Goal: Task Accomplishment & Management: Complete application form

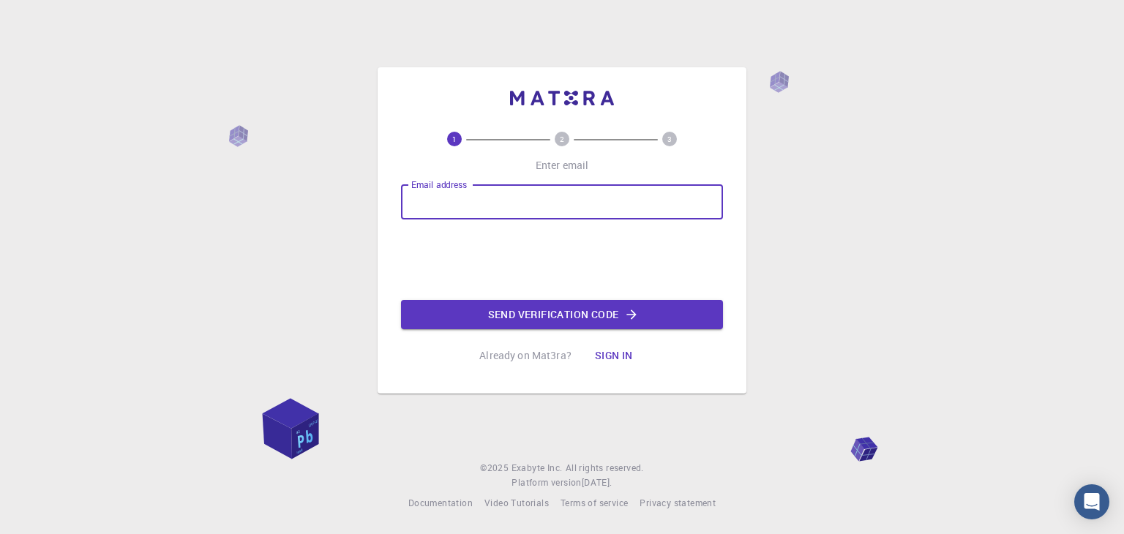
click at [521, 198] on input "Email address" at bounding box center [562, 201] width 322 height 35
type input "[EMAIL_ADDRESS][DOMAIN_NAME]"
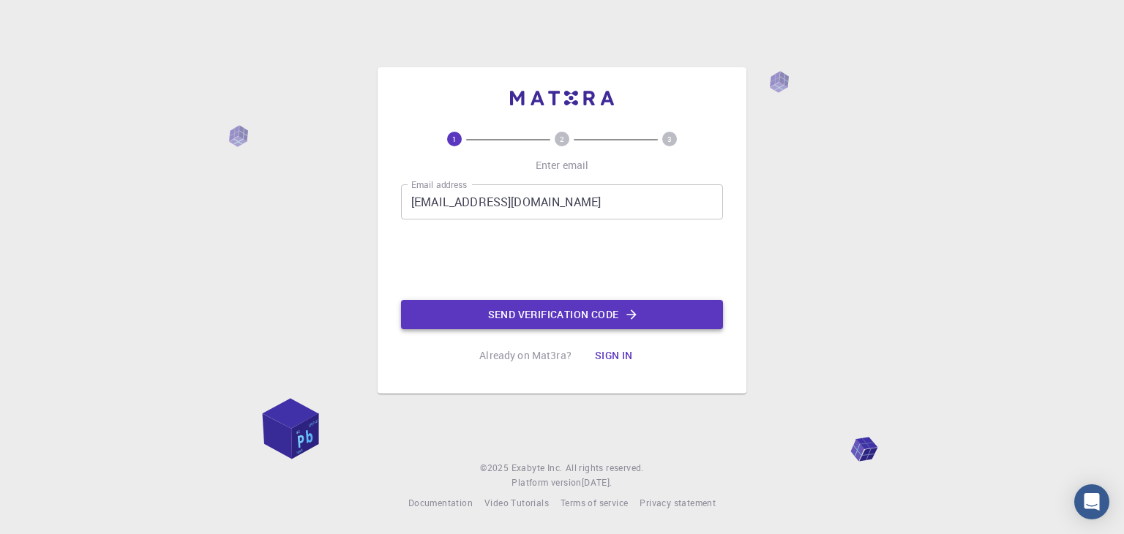
click at [555, 321] on button "Send verification code" at bounding box center [562, 314] width 322 height 29
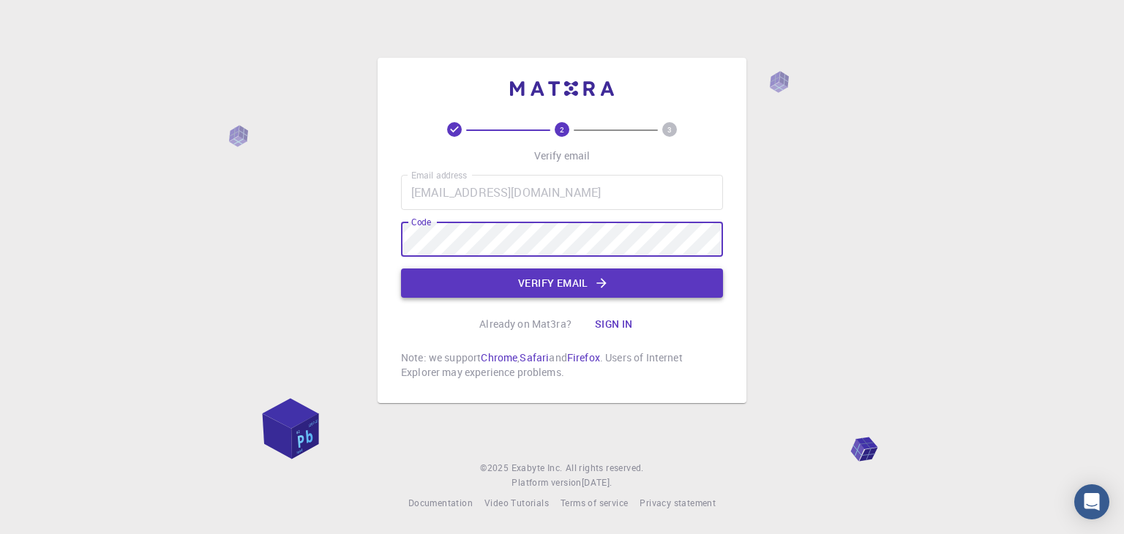
click at [552, 282] on button "Verify email" at bounding box center [562, 283] width 322 height 29
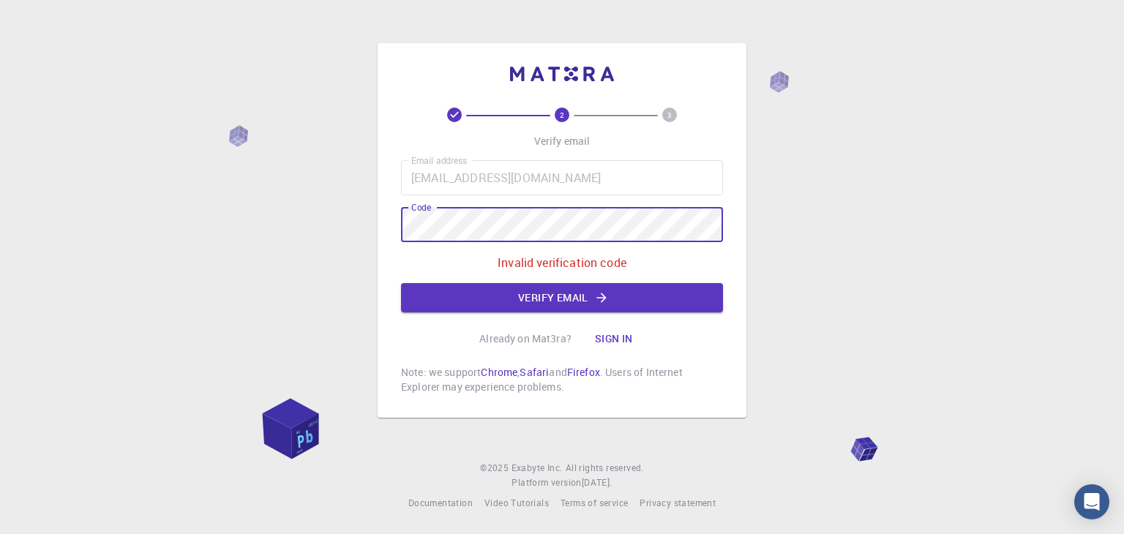
click at [372, 228] on div "2 3 Verify email Email address [EMAIL_ADDRESS][DOMAIN_NAME] Email address Code …" at bounding box center [562, 267] width 1124 height 534
click at [532, 289] on button "Verify email" at bounding box center [562, 297] width 322 height 29
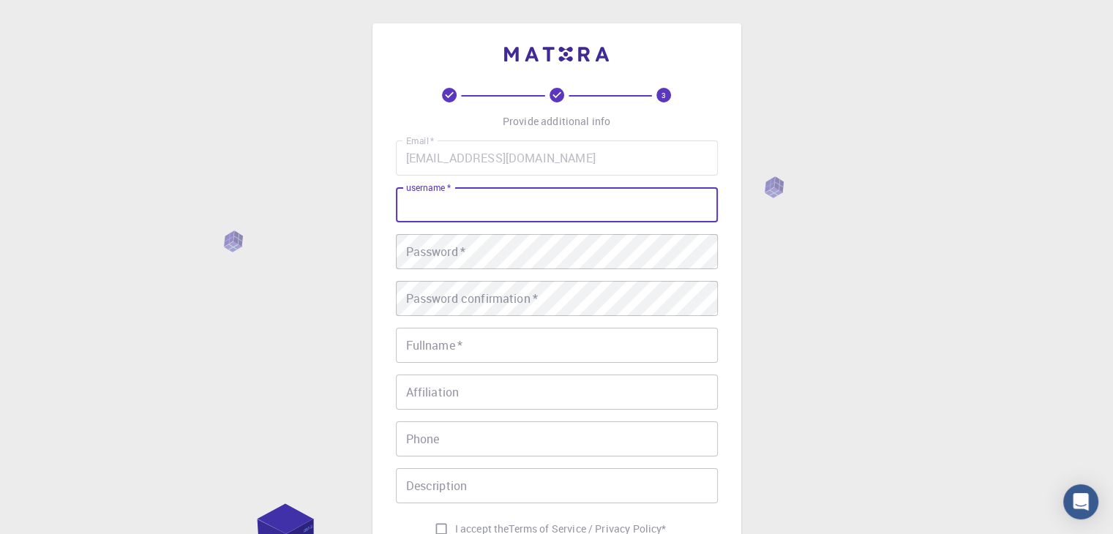
click at [511, 206] on input "username   *" at bounding box center [557, 204] width 322 height 35
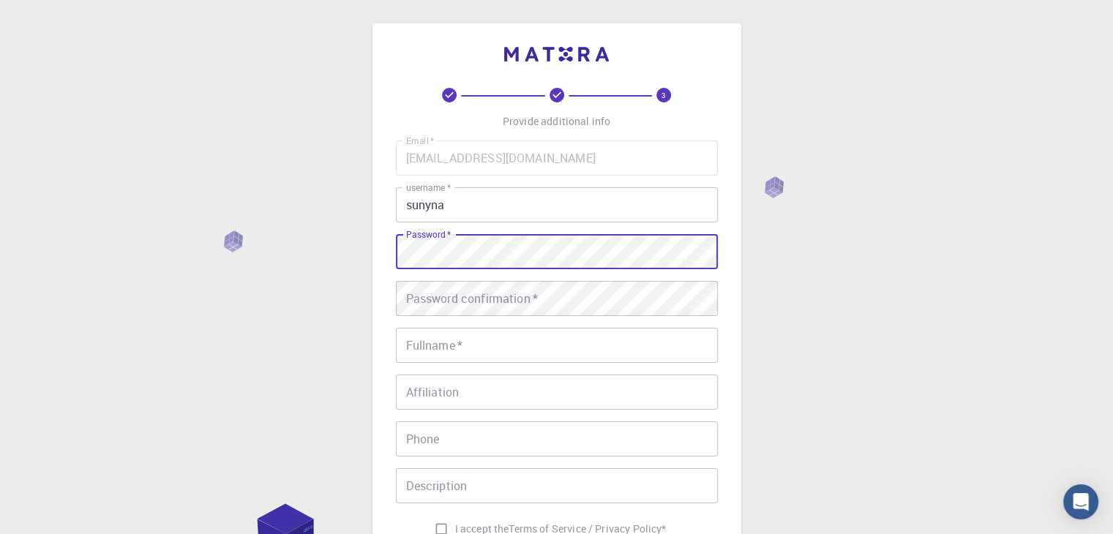
click at [387, 248] on div "3 Provide additional info Email   * [EMAIL_ADDRESS][DOMAIN_NAME] Email   * user…" at bounding box center [556, 335] width 369 height 625
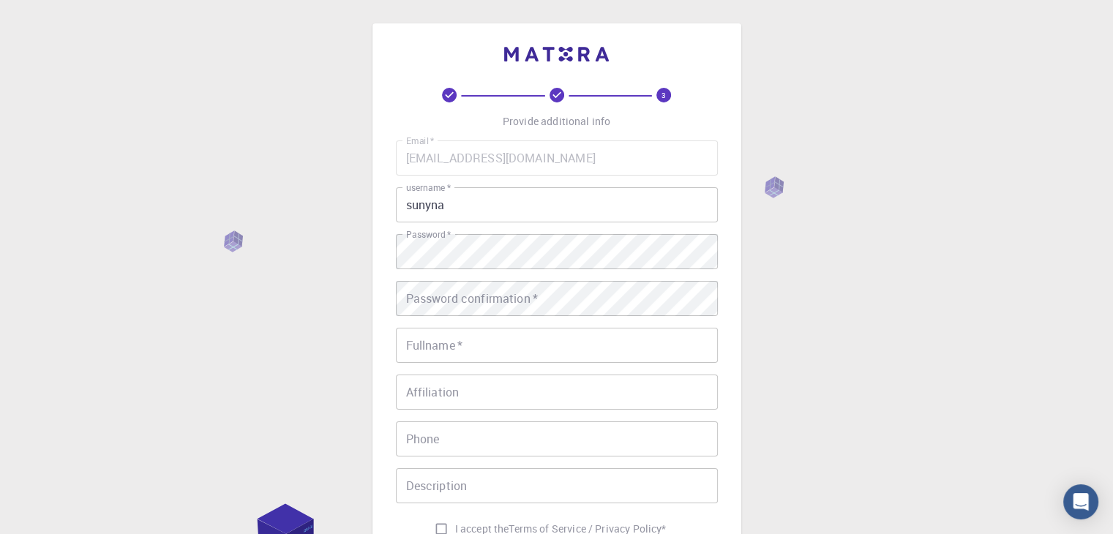
click at [779, 288] on div "3 Provide additional info Email   * [EMAIL_ADDRESS][DOMAIN_NAME] Email   * user…" at bounding box center [556, 372] width 1113 height 745
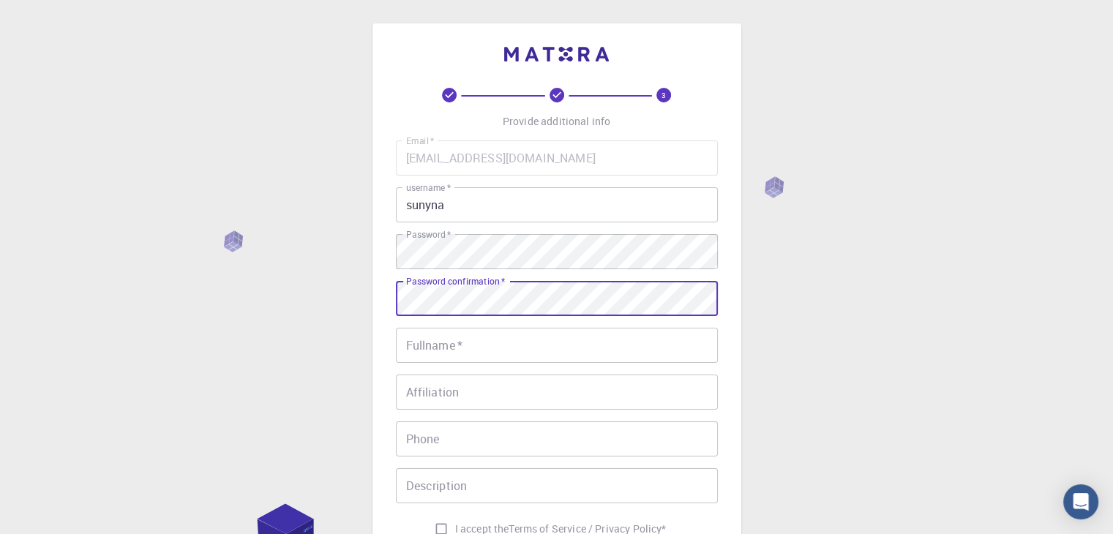
click at [506, 339] on input "Fullname   *" at bounding box center [557, 345] width 322 height 35
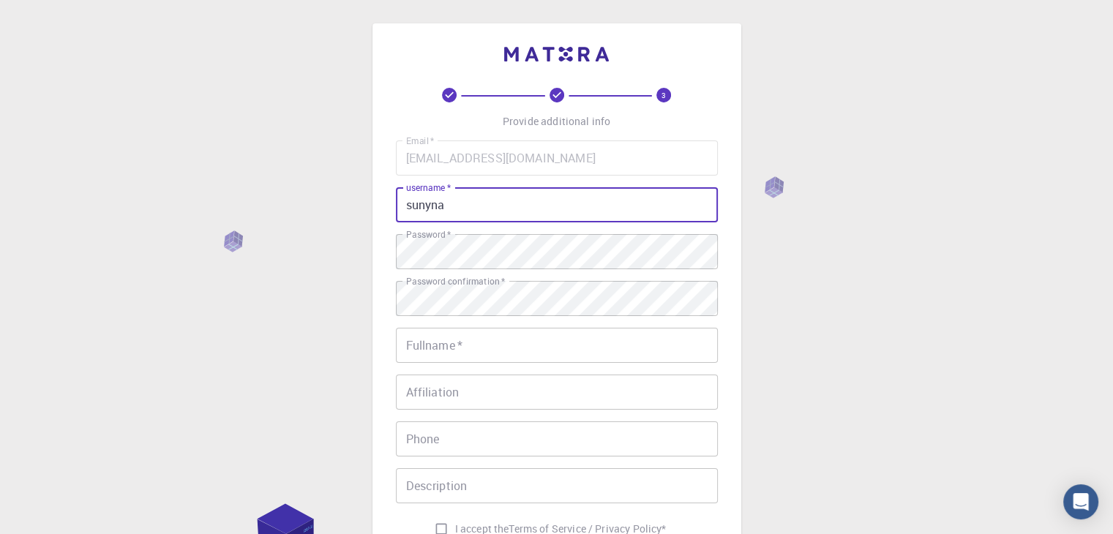
drag, startPoint x: 472, startPoint y: 209, endPoint x: 361, endPoint y: 203, distance: 111.4
click at [361, 203] on div "3 Provide additional info Email   * [EMAIL_ADDRESS][DOMAIN_NAME] Email   * user…" at bounding box center [556, 372] width 1113 height 745
type input "[PERSON_NAME]"
click at [462, 349] on input "Fullname   *" at bounding box center [557, 345] width 322 height 35
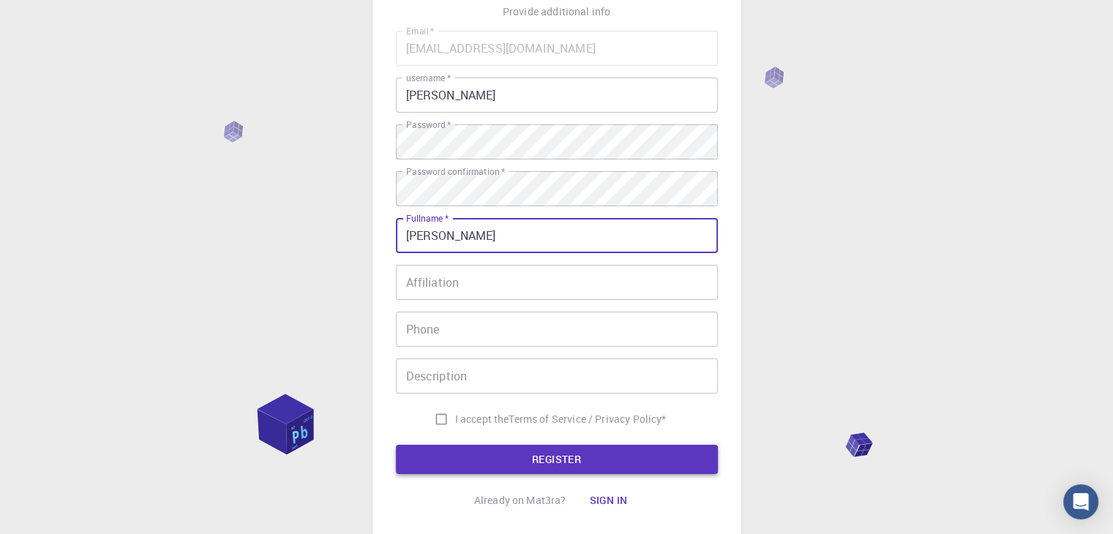
scroll to position [211, 0]
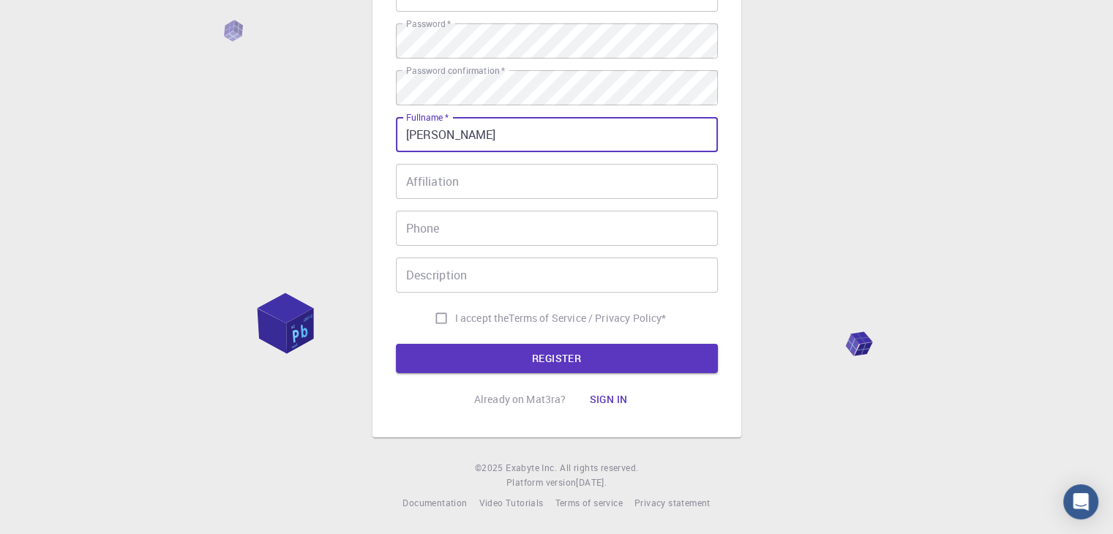
type input "[PERSON_NAME]"
click at [436, 173] on div "Affiliation Affiliation" at bounding box center [557, 181] width 322 height 35
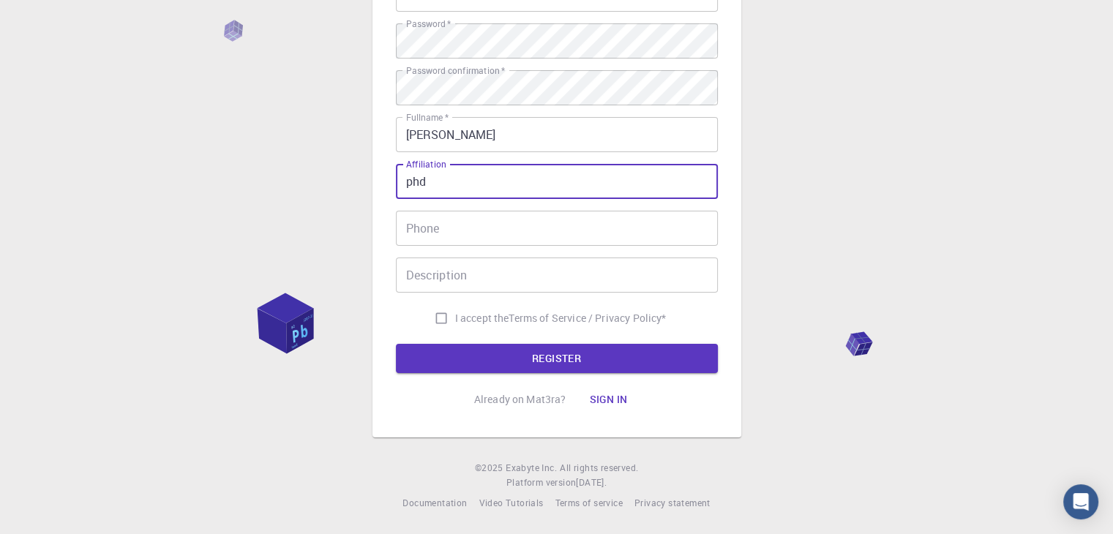
type input "phd"
click at [446, 236] on input "Phone" at bounding box center [557, 228] width 322 height 35
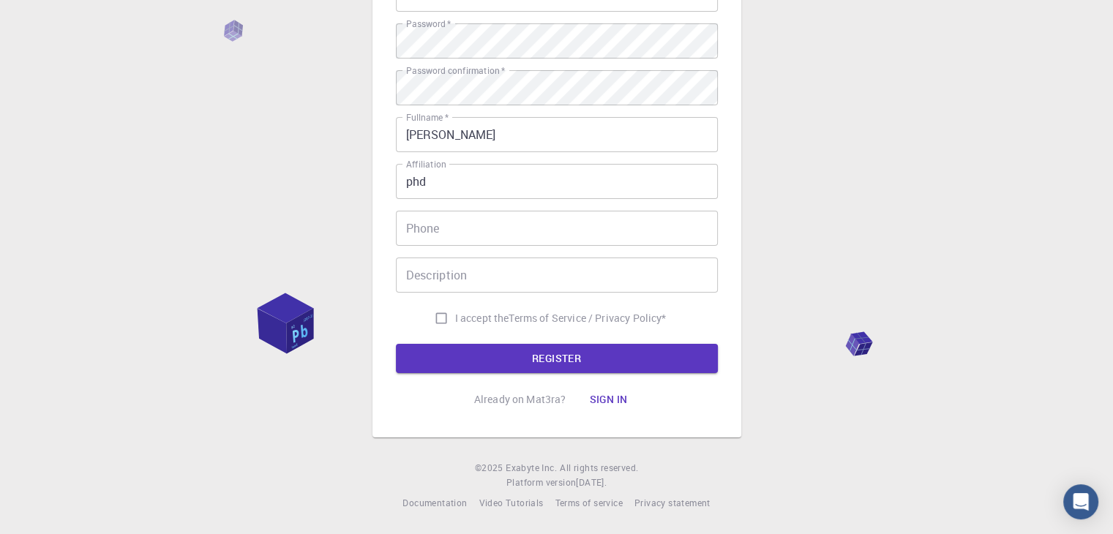
click at [357, 229] on div "3 Provide additional info Email   * [EMAIL_ADDRESS][DOMAIN_NAME] Email   * user…" at bounding box center [556, 161] width 1113 height 745
click at [446, 271] on input "Description" at bounding box center [557, 275] width 322 height 35
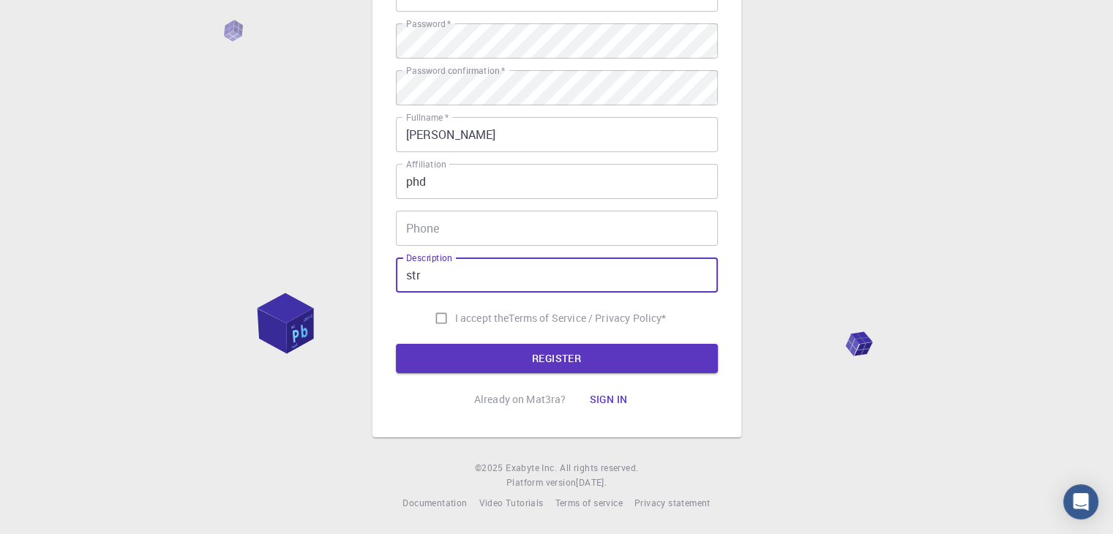
type input "str"
click at [451, 229] on input "Phone" at bounding box center [557, 228] width 322 height 35
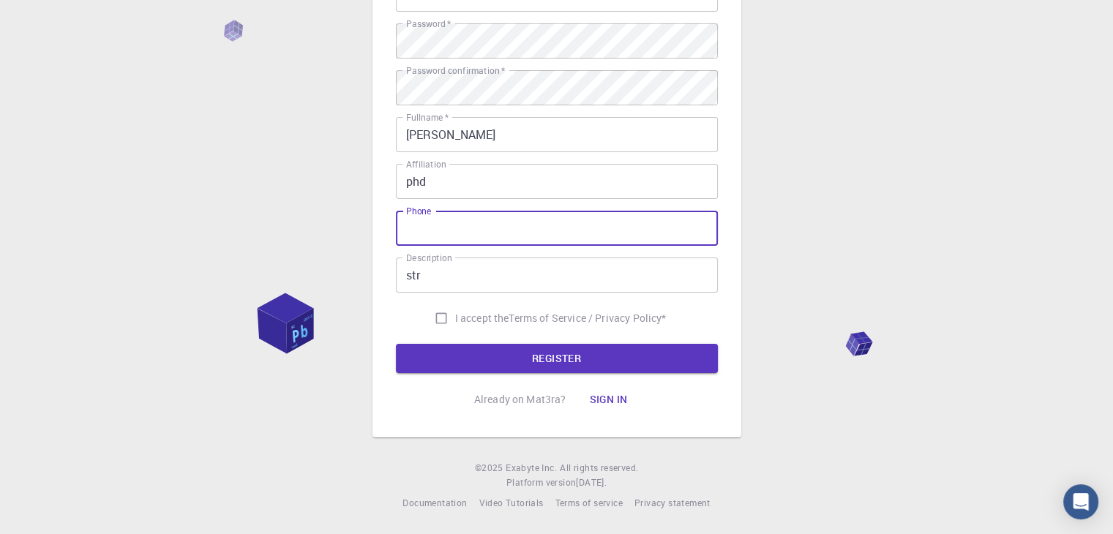
click at [439, 315] on input "I accept the Terms of Service / Privacy Policy *" at bounding box center [441, 318] width 28 height 28
checkbox input "true"
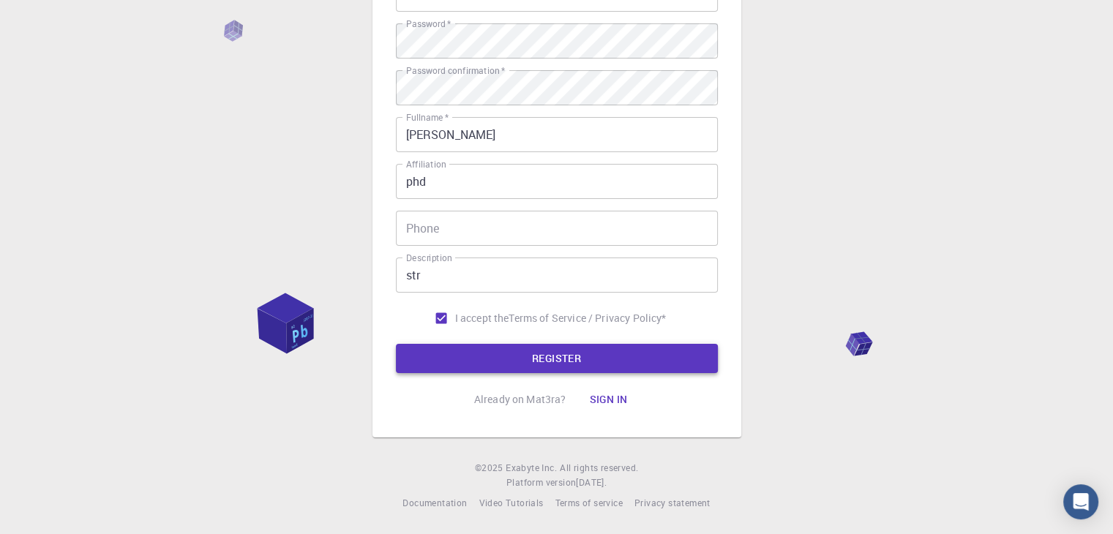
click at [518, 349] on button "REGISTER" at bounding box center [557, 358] width 322 height 29
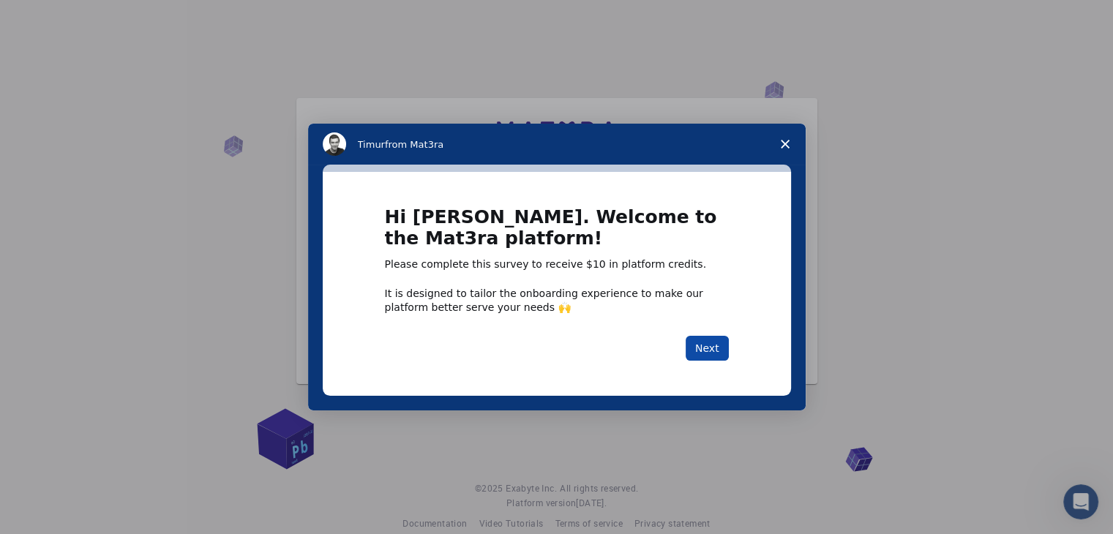
click at [721, 353] on button "Next" at bounding box center [707, 348] width 43 height 25
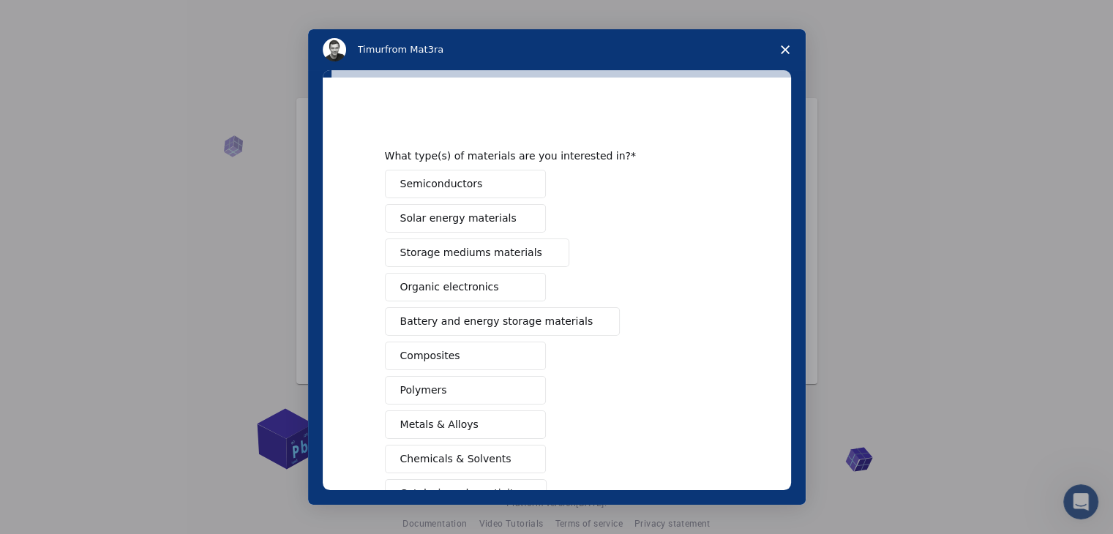
click at [462, 351] on button "Composites" at bounding box center [465, 356] width 161 height 29
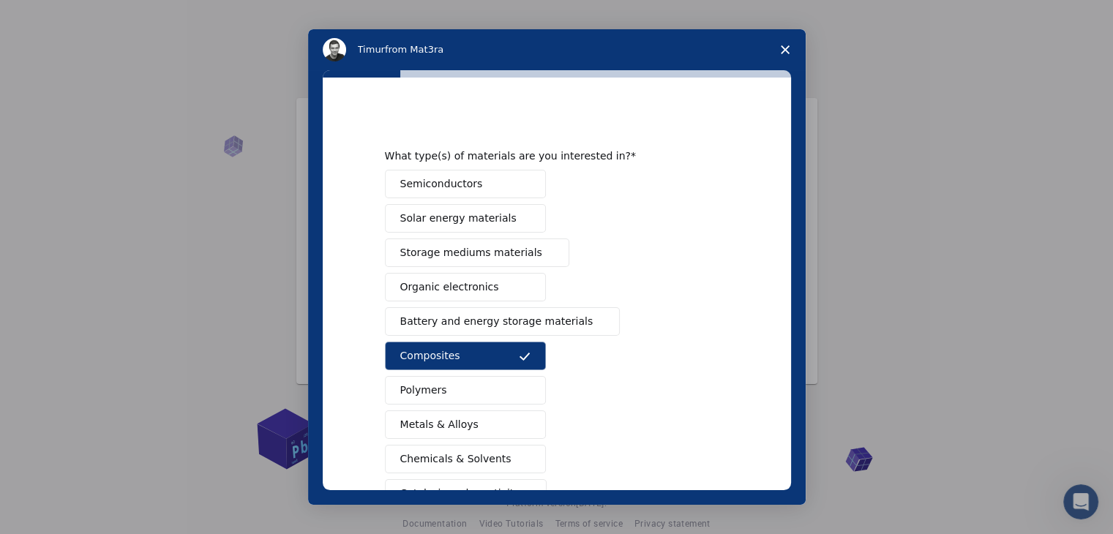
click at [426, 390] on span "Polymers" at bounding box center [423, 390] width 47 height 15
click at [418, 417] on span "Metals & Alloys" at bounding box center [439, 424] width 78 height 15
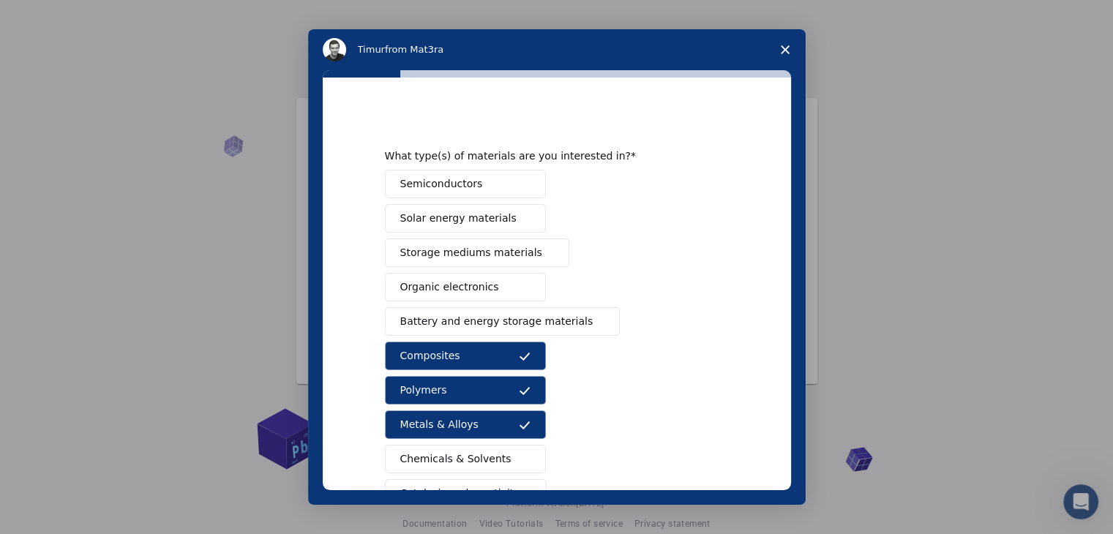
click at [476, 456] on span "Chemicals & Solvents" at bounding box center [455, 458] width 111 height 15
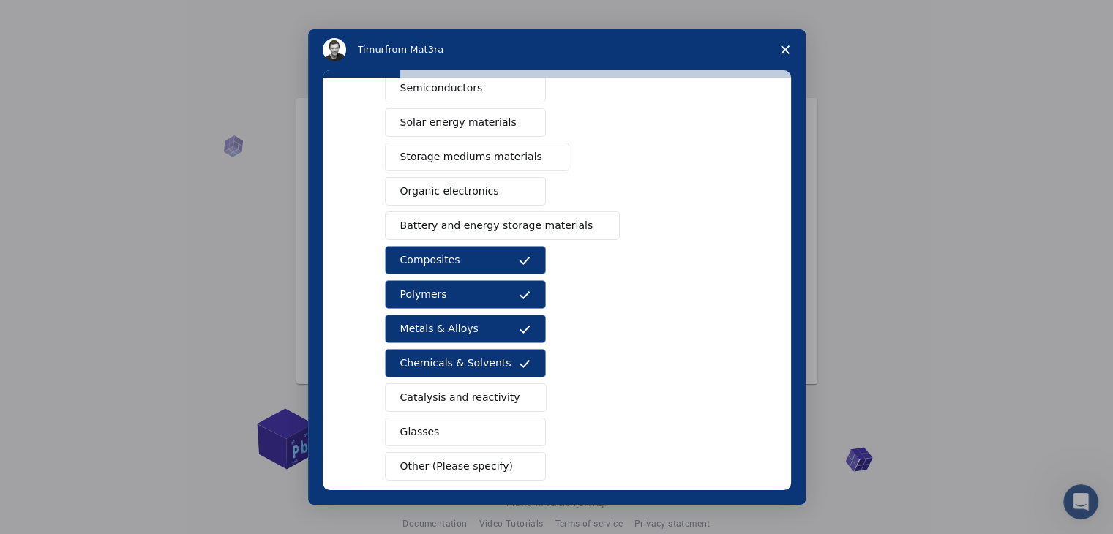
scroll to position [168, 0]
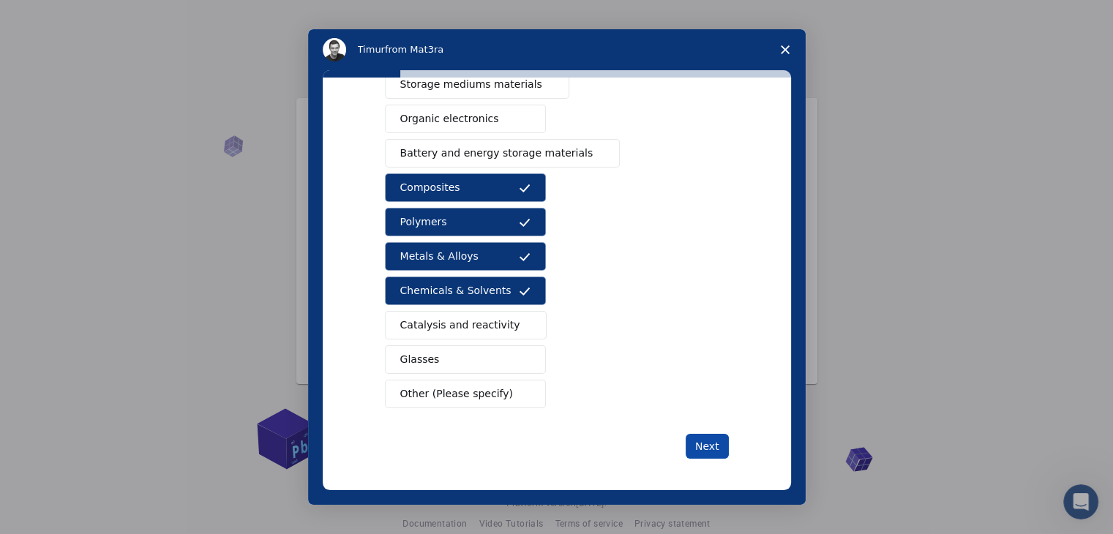
click at [707, 447] on button "Next" at bounding box center [707, 446] width 43 height 25
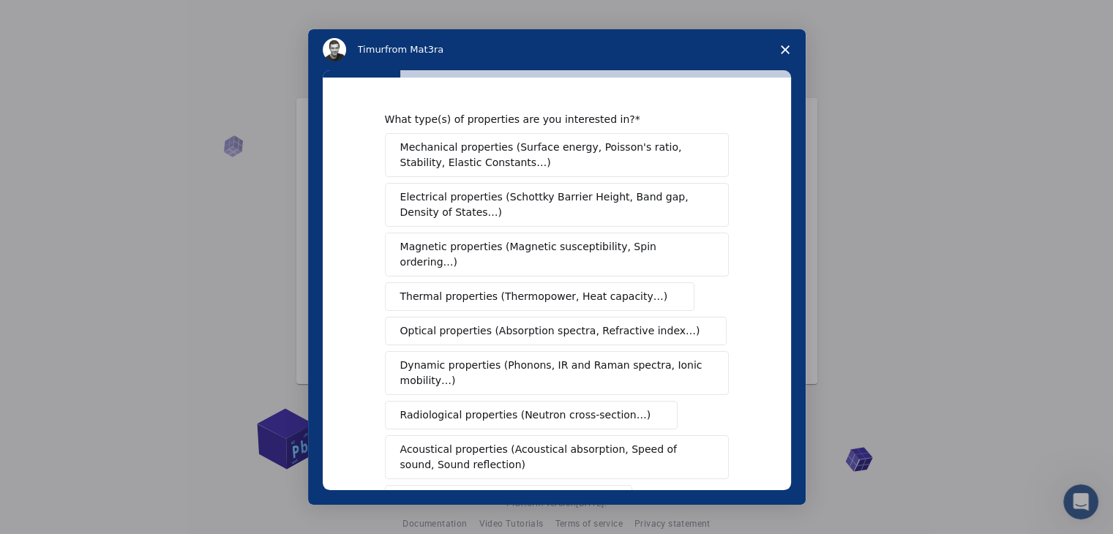
click at [443, 323] on span "Optical properties (Absorption spectra, Refractive index…)" at bounding box center [550, 330] width 300 height 15
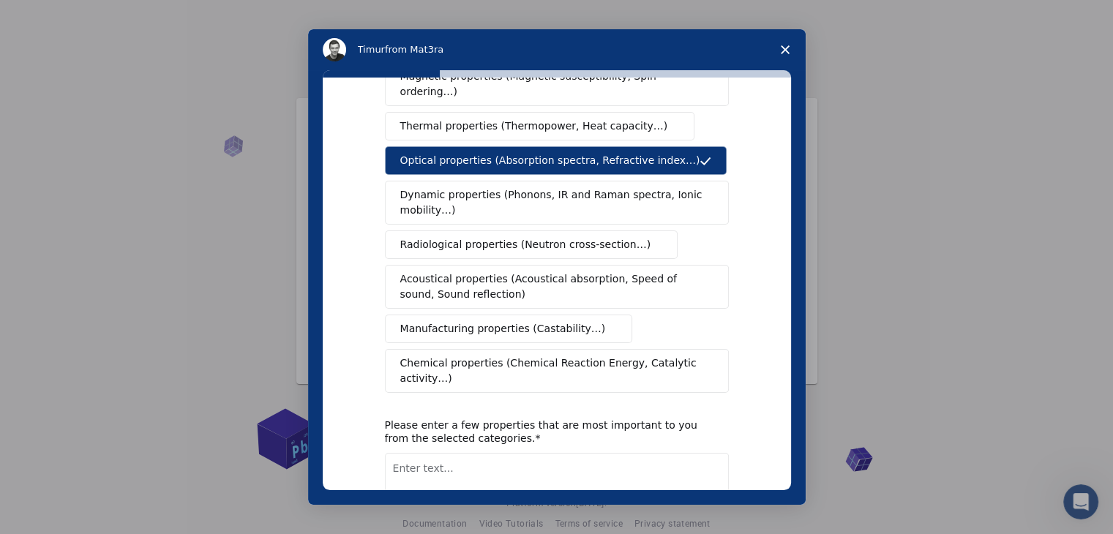
scroll to position [176, 0]
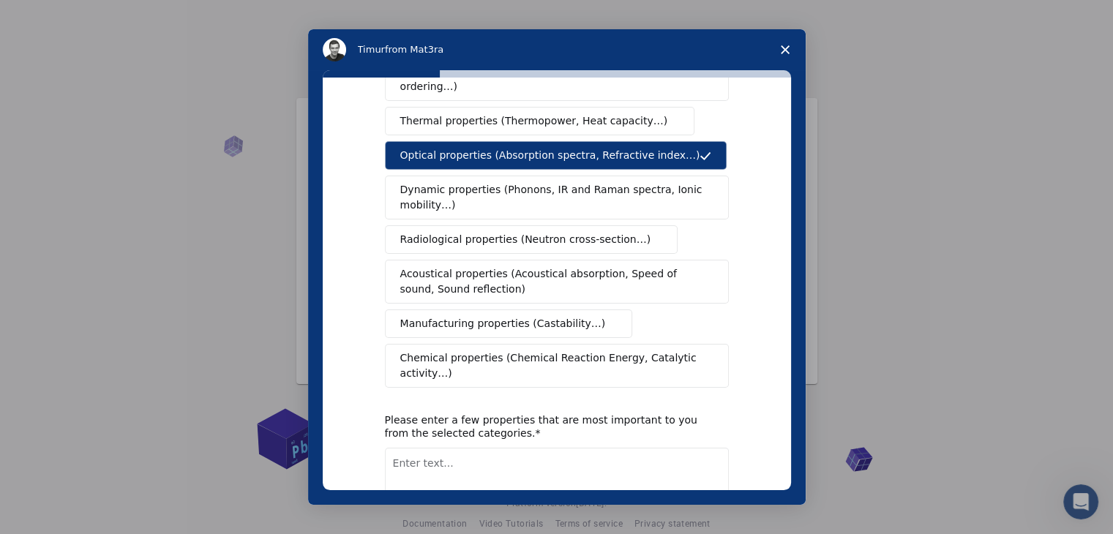
click at [616, 182] on span "Dynamic properties (Phonons, IR and Raman spectra, Ionic mobility…)" at bounding box center [552, 197] width 304 height 31
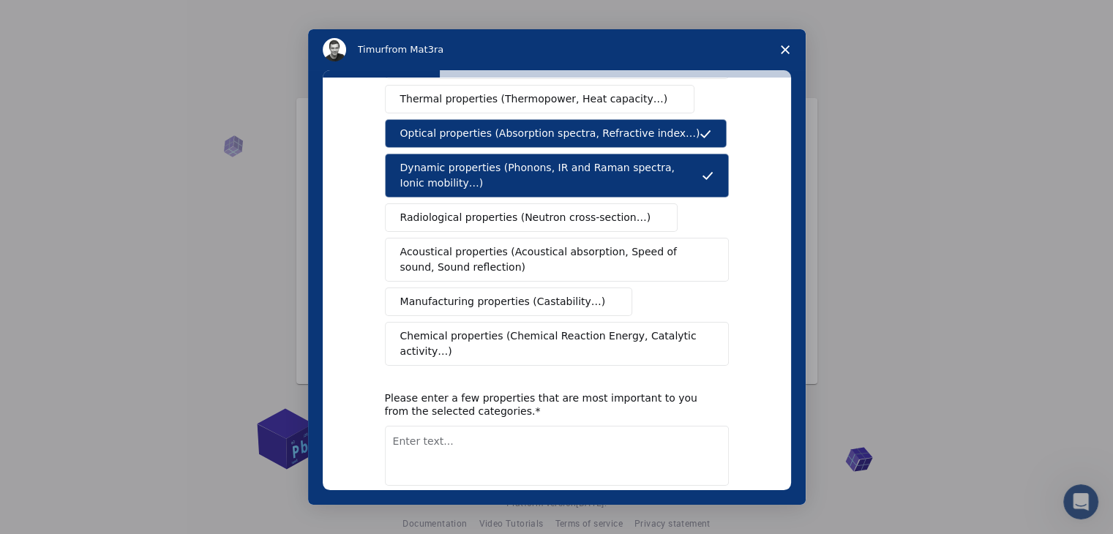
scroll to position [199, 0]
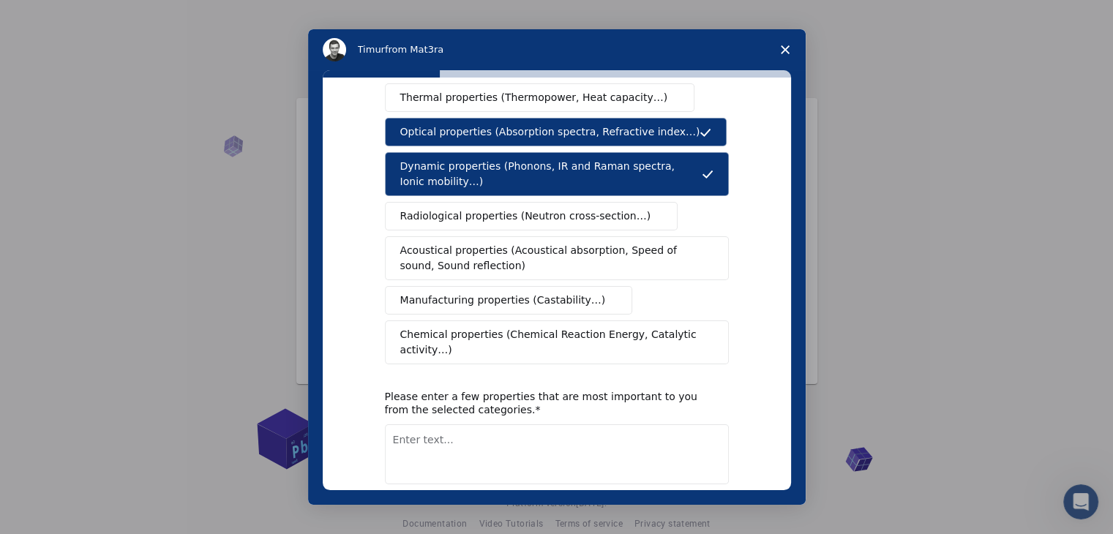
click at [574, 327] on span "Chemical properties (Chemical Reaction Energy, Catalytic activity…)" at bounding box center [551, 342] width 303 height 31
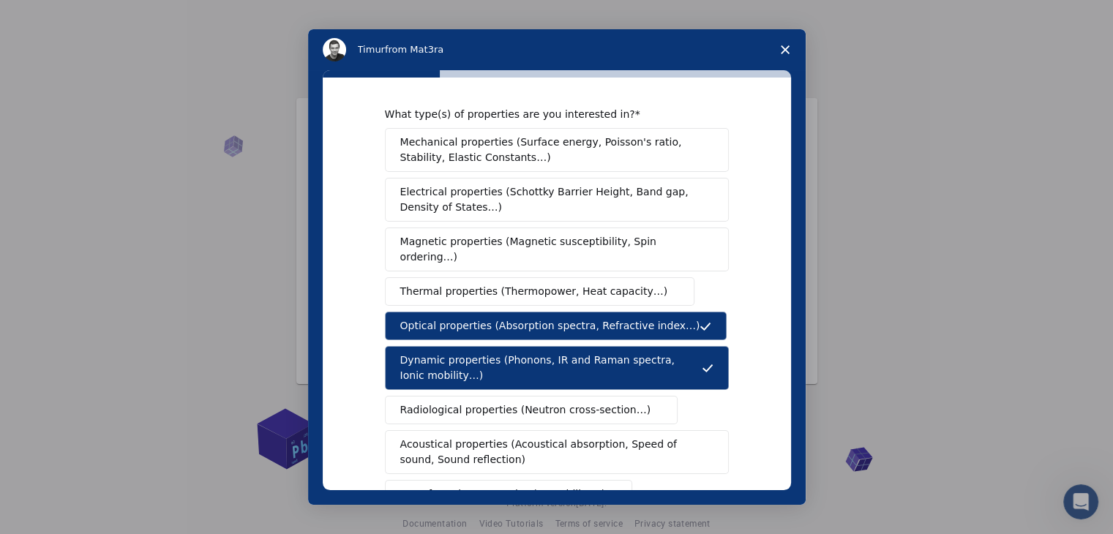
scroll to position [0, 0]
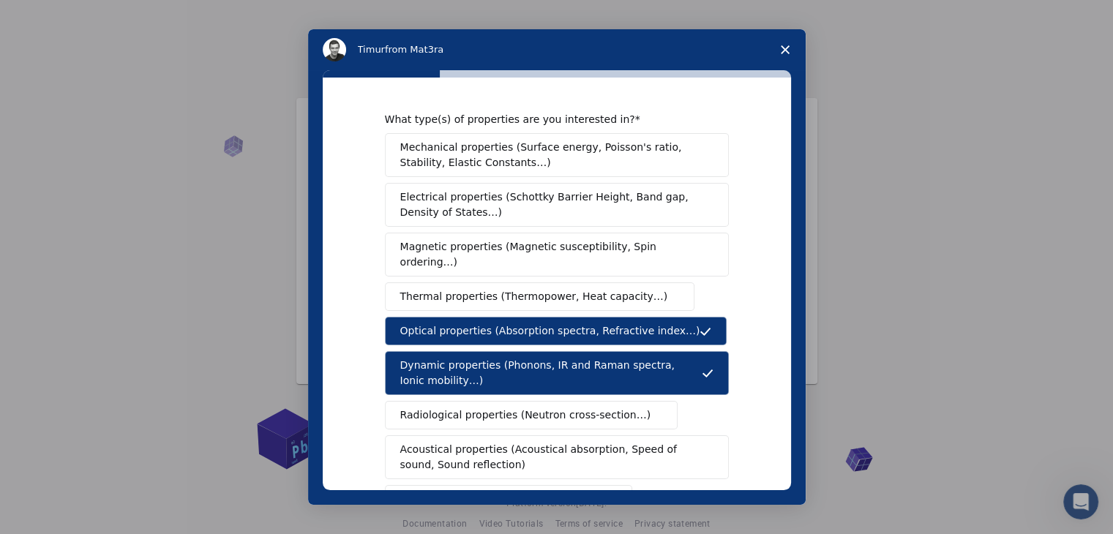
click at [584, 198] on span "Electrical properties (Schottky Barrier Height, Band gap, Density of States…)" at bounding box center [552, 205] width 304 height 31
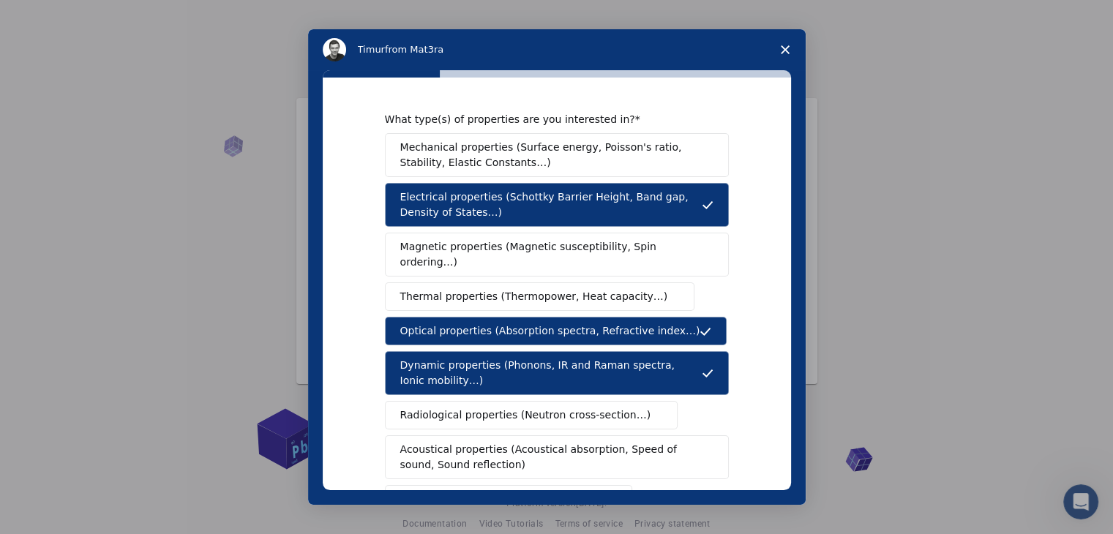
click at [533, 158] on span "Mechanical properties (Surface energy, Poisson's ratio, Stability, Elastic Cons…" at bounding box center [552, 155] width 305 height 31
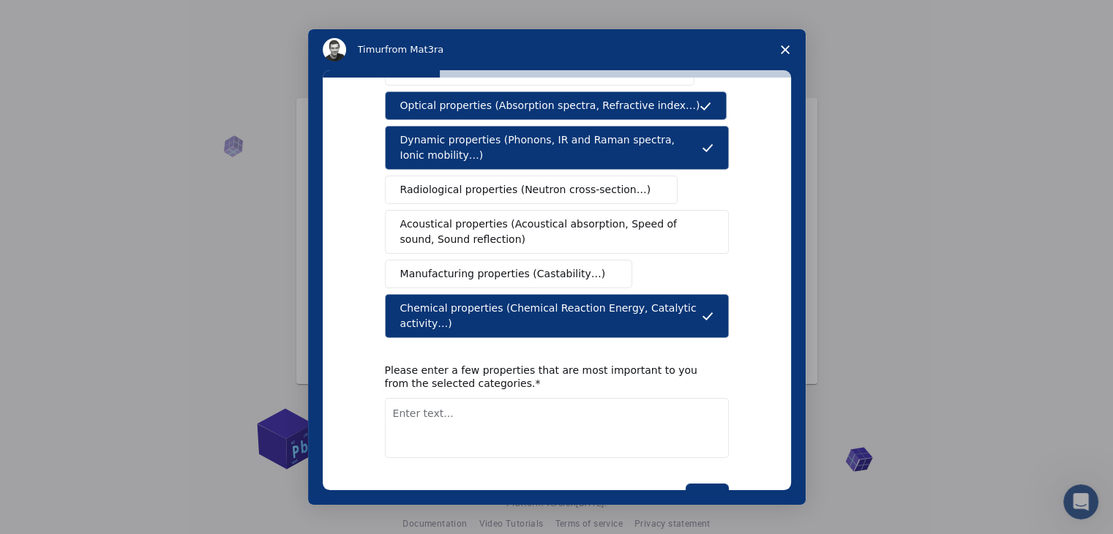
scroll to position [244, 0]
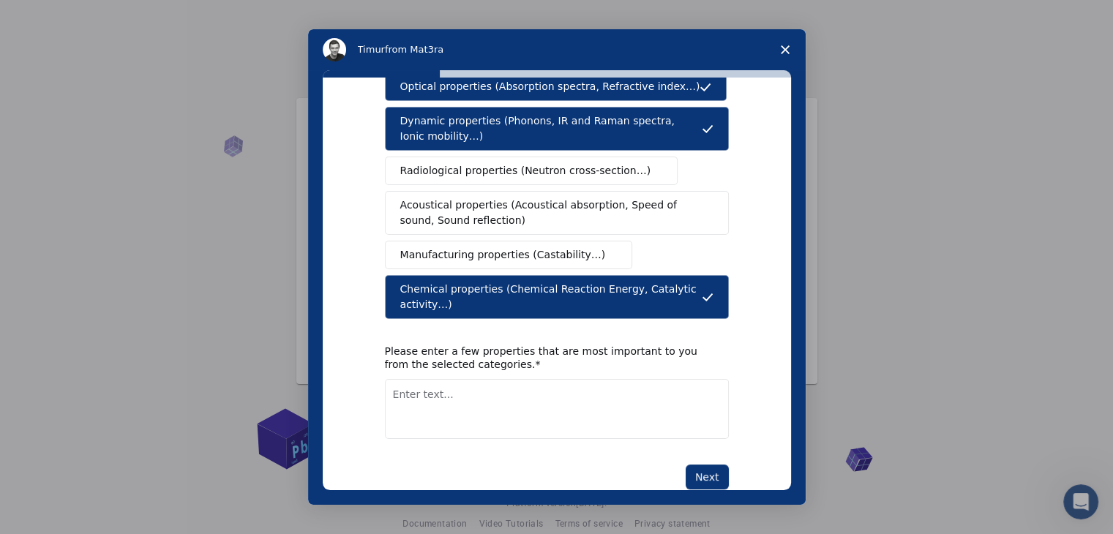
click at [544, 379] on textarea "Enter text..." at bounding box center [557, 409] width 344 height 60
drag, startPoint x: 472, startPoint y: 361, endPoint x: 421, endPoint y: 365, distance: 51.4
click at [421, 379] on textarea "Structuire" at bounding box center [557, 409] width 344 height 60
type textarea "Structure"
click at [705, 465] on button "Next" at bounding box center [707, 477] width 43 height 25
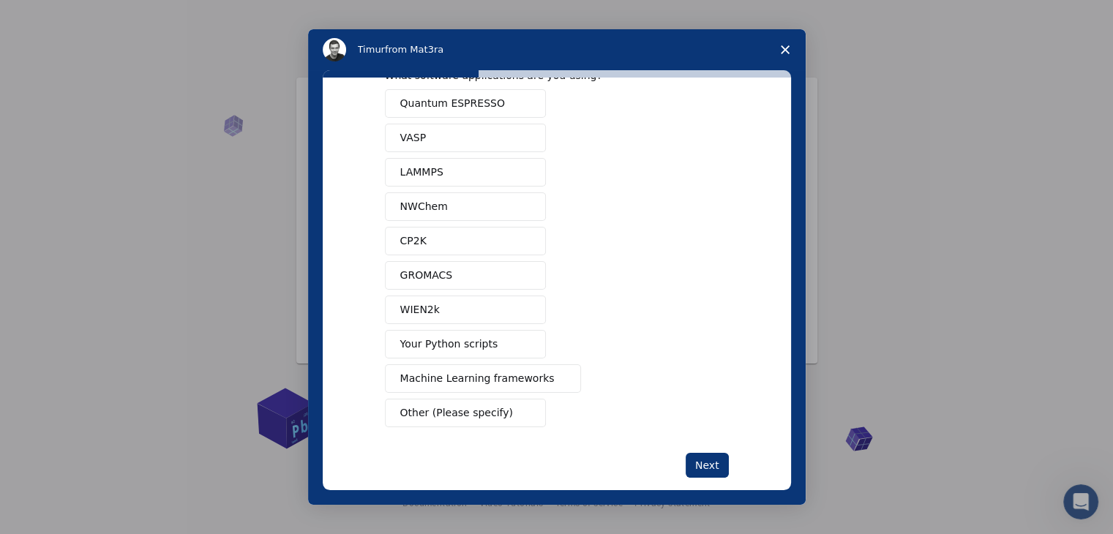
scroll to position [64, 0]
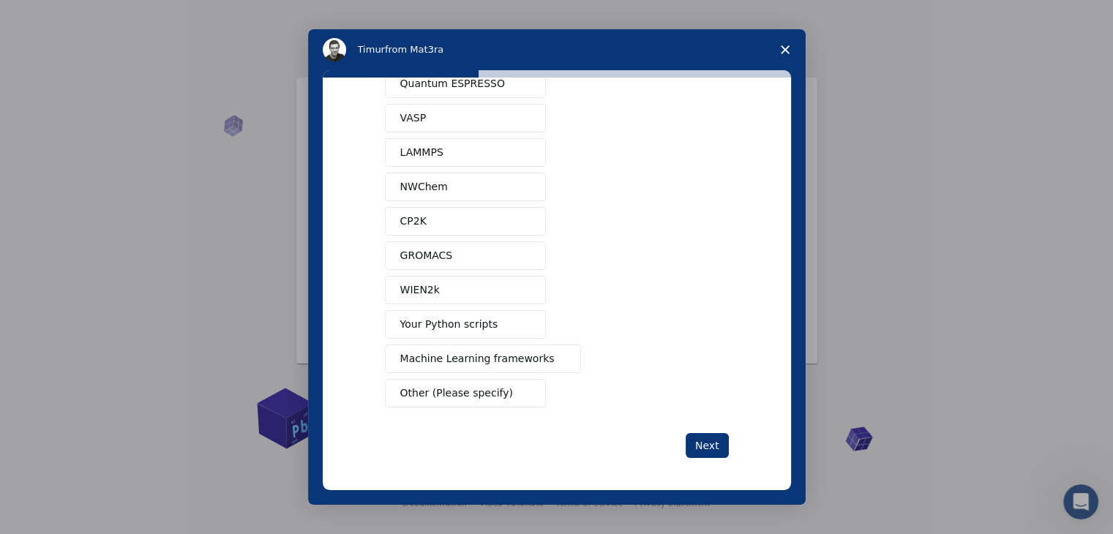
click at [468, 393] on span "Other (Please specify)" at bounding box center [456, 393] width 113 height 15
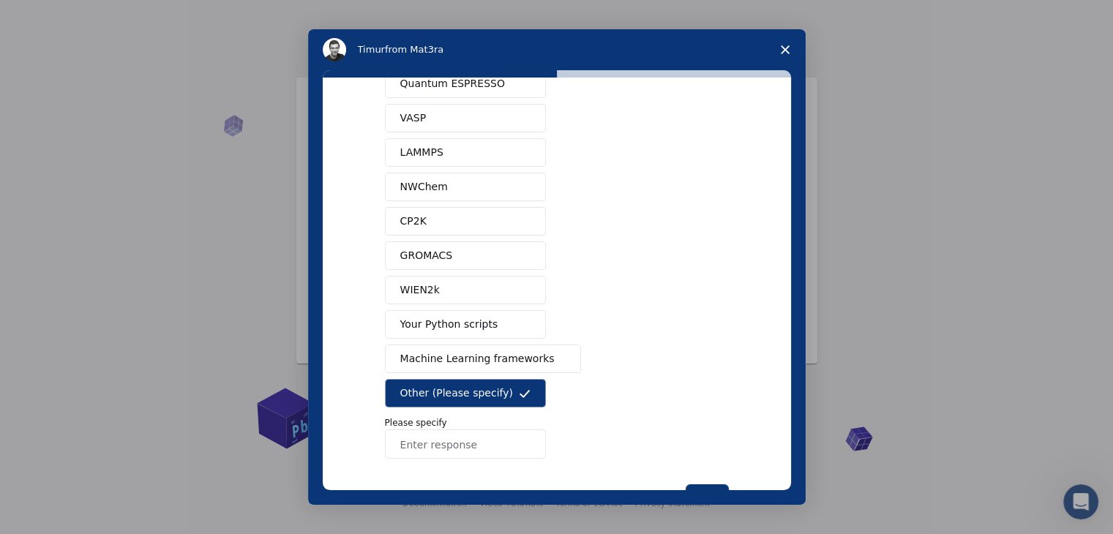
click at [468, 443] on input "Enter response" at bounding box center [465, 444] width 161 height 29
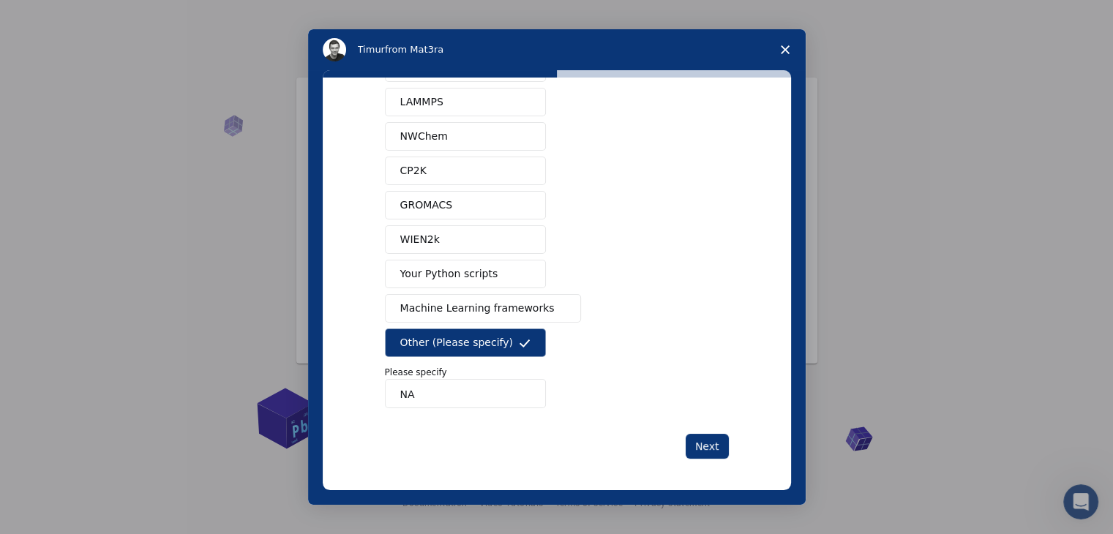
scroll to position [115, 0]
type input "NA"
click at [695, 441] on button "Next" at bounding box center [707, 445] width 43 height 25
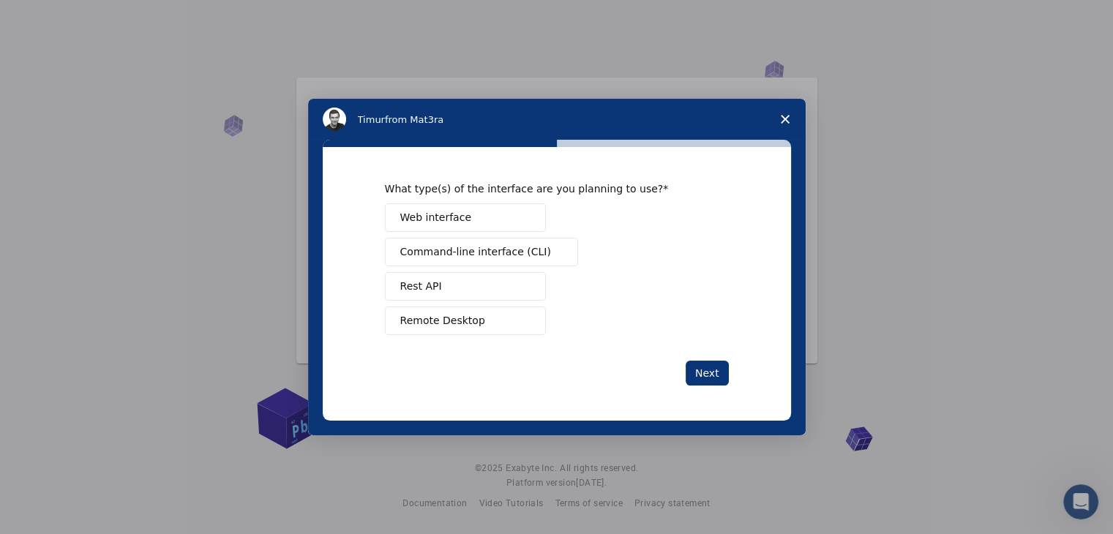
click at [456, 228] on button "Web interface" at bounding box center [465, 217] width 161 height 29
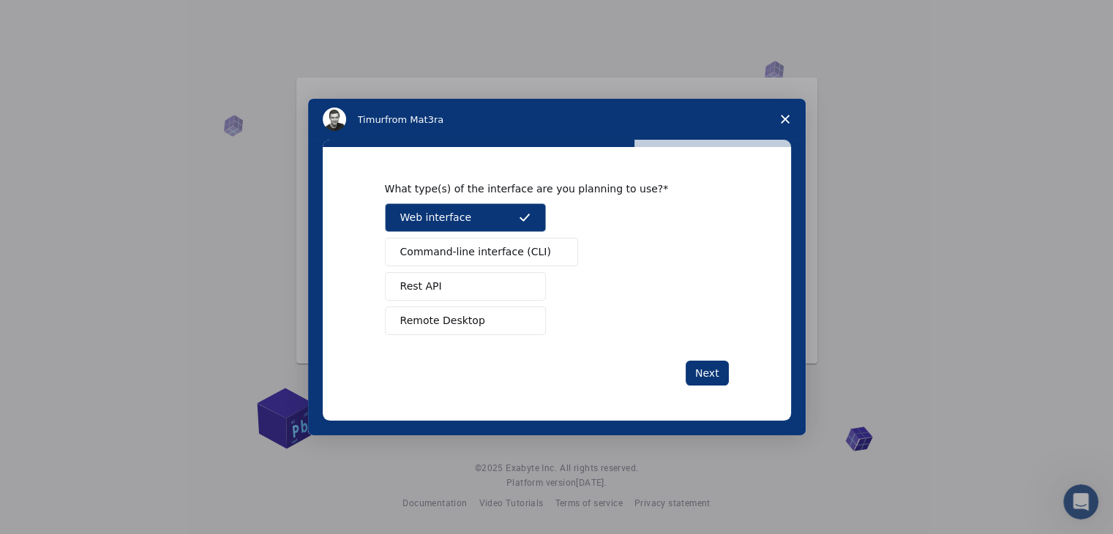
click at [455, 253] on span "Command-line interface (CLI)" at bounding box center [475, 251] width 151 height 15
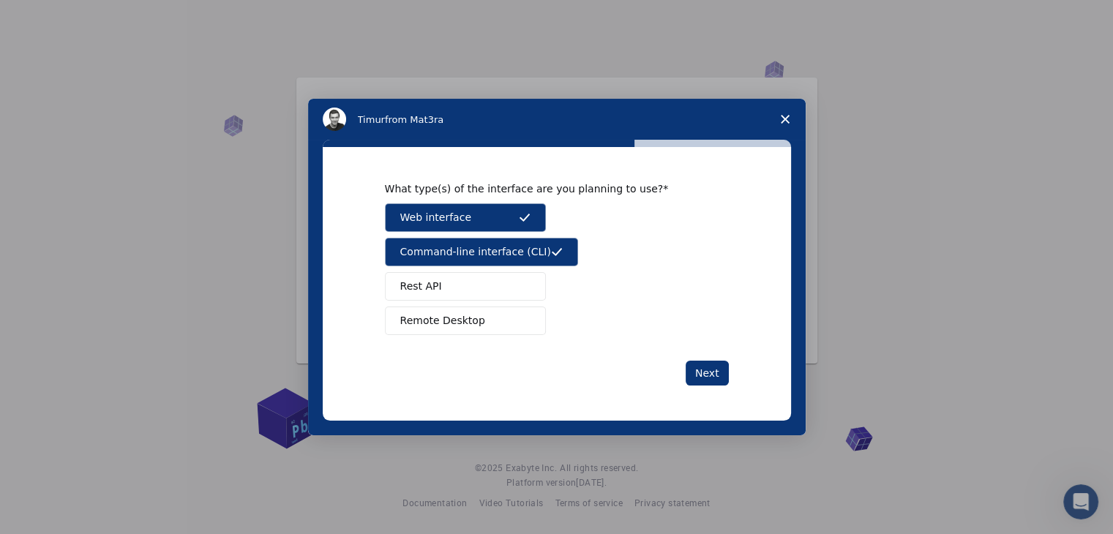
click at [454, 285] on button "Rest API" at bounding box center [465, 286] width 161 height 29
click at [454, 317] on span "Remote Desktop" at bounding box center [442, 320] width 85 height 15
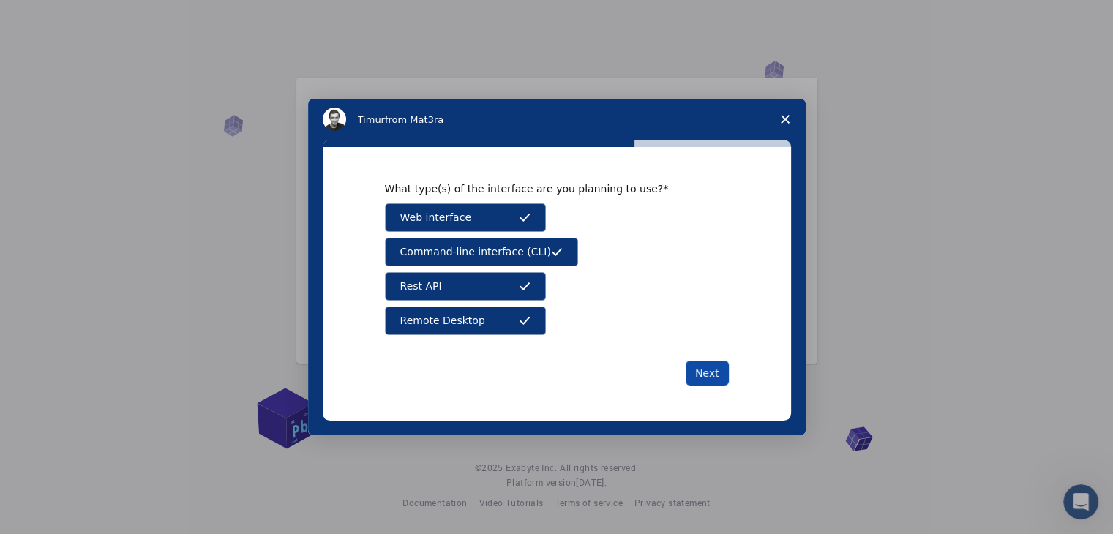
click at [712, 369] on button "Next" at bounding box center [707, 373] width 43 height 25
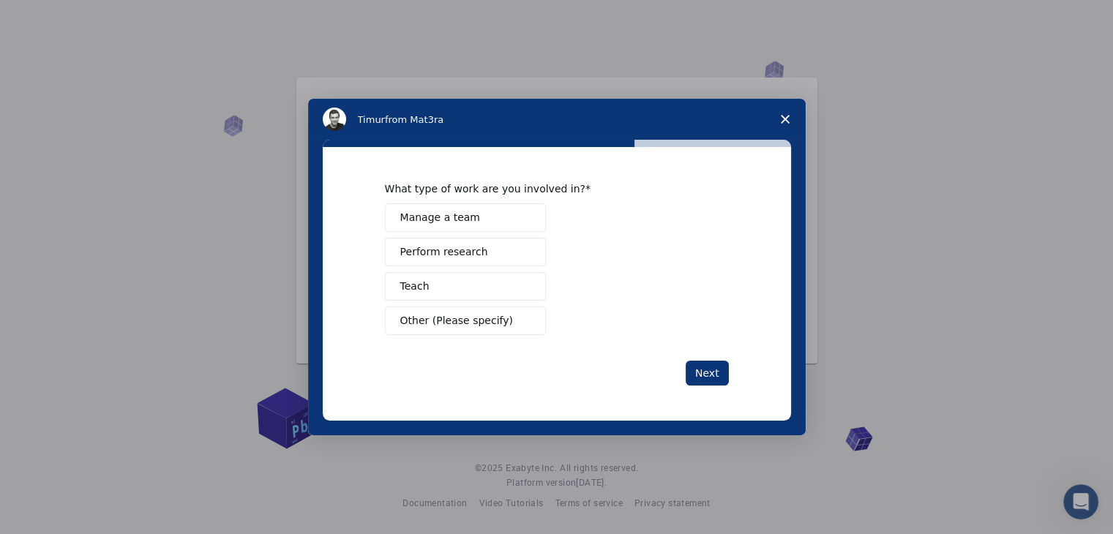
click at [427, 250] on span "Perform research" at bounding box center [444, 251] width 88 height 15
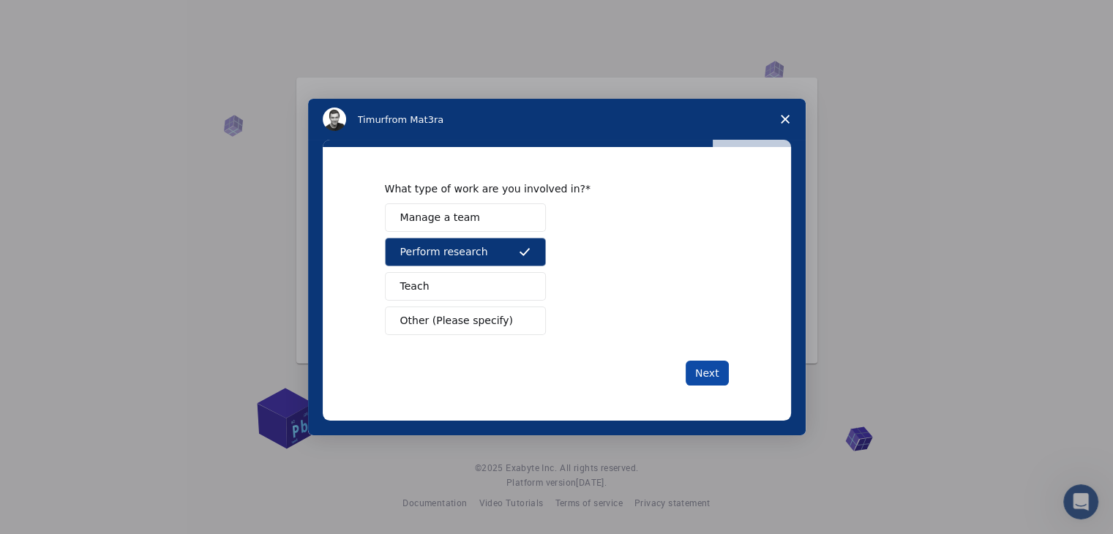
click at [714, 375] on button "Next" at bounding box center [707, 373] width 43 height 25
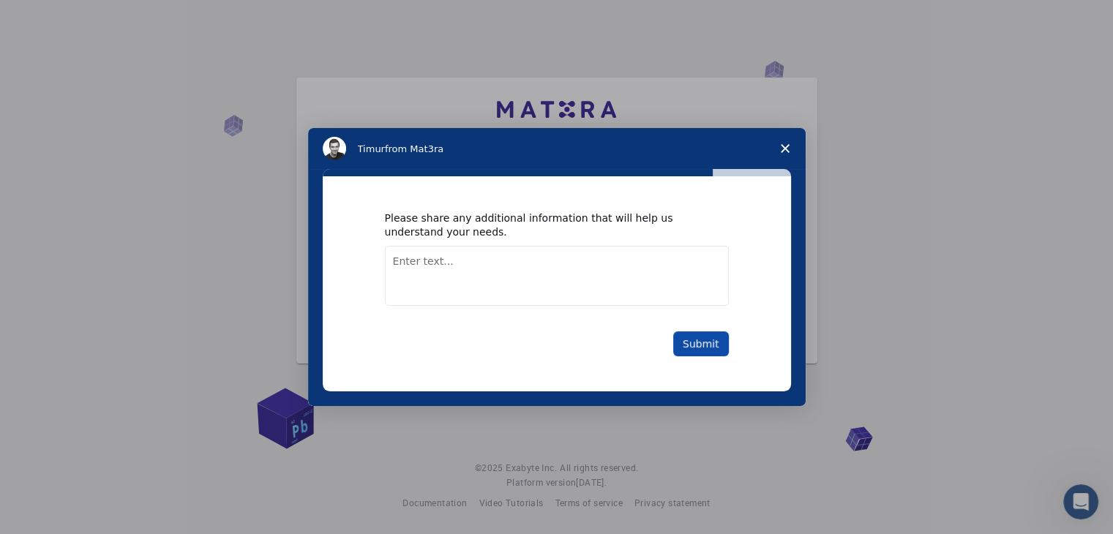
click at [695, 345] on button "Submit" at bounding box center [701, 343] width 56 height 25
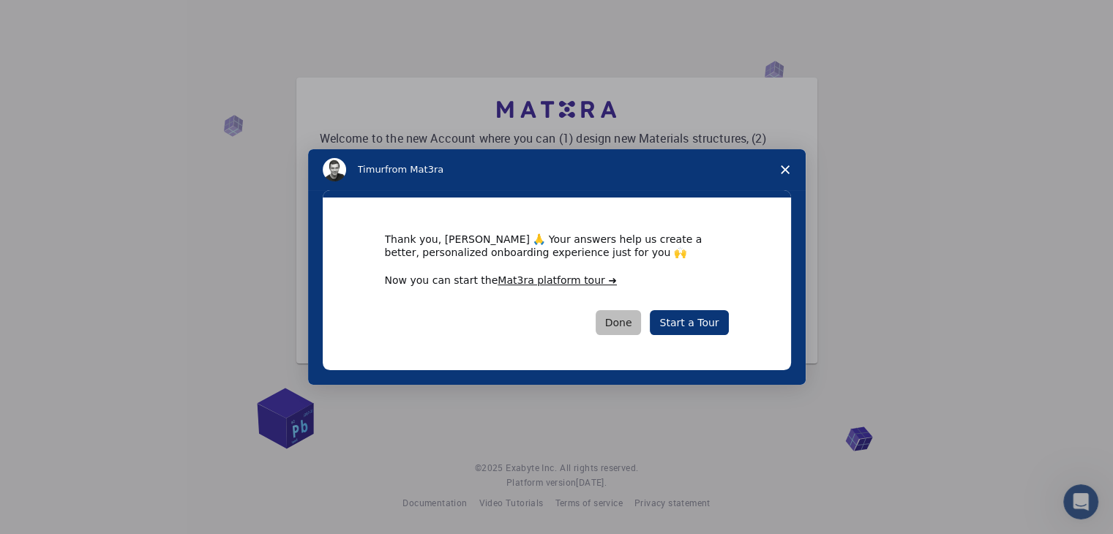
click at [610, 326] on button "Done" at bounding box center [619, 322] width 46 height 25
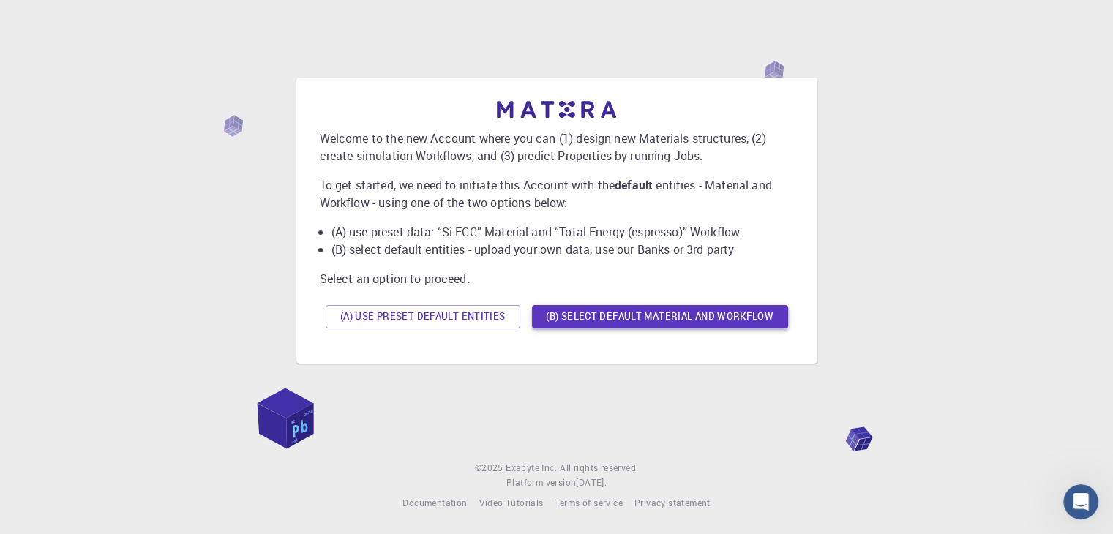
click at [600, 320] on button "(B) Select default material and workflow" at bounding box center [660, 316] width 256 height 23
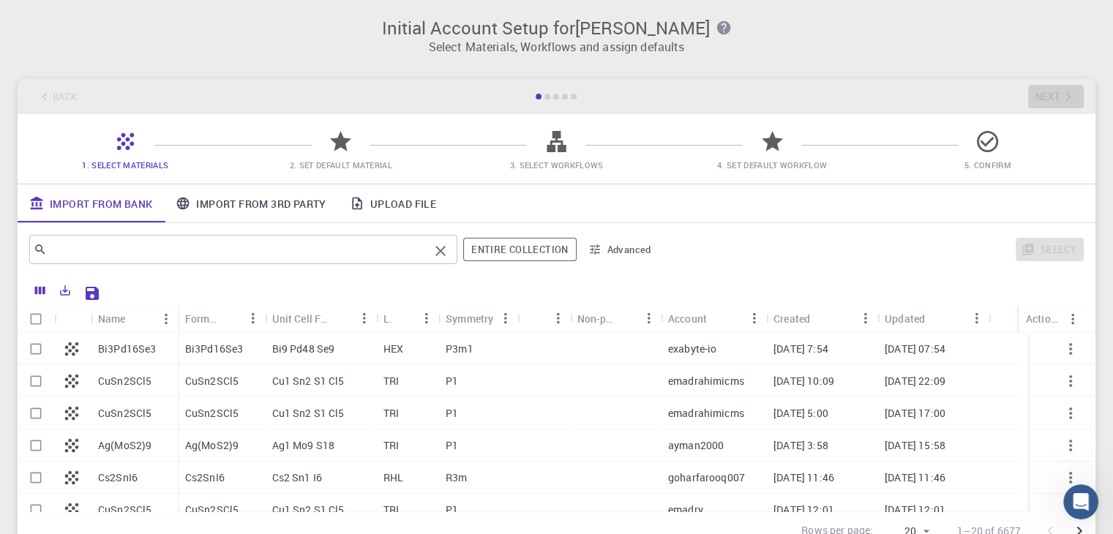
click at [291, 255] on input "text" at bounding box center [238, 249] width 382 height 20
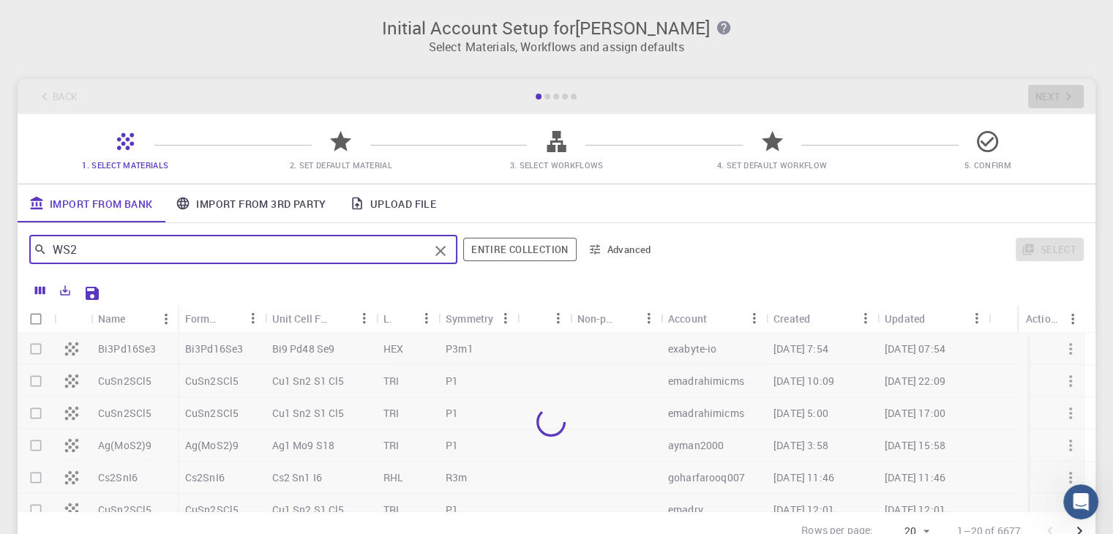
type input "WS2"
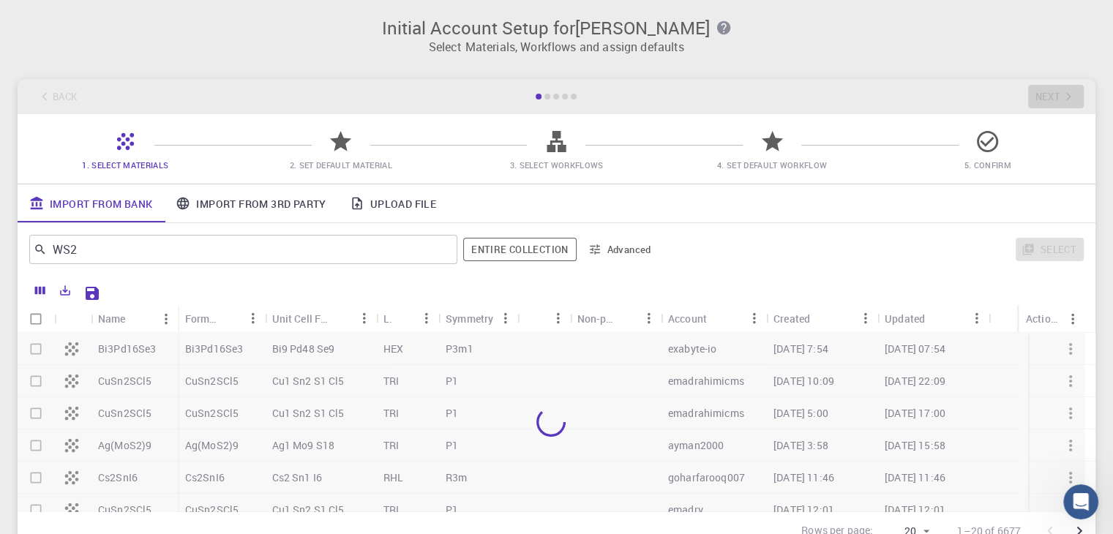
click at [547, 98] on div at bounding box center [547, 97] width 6 height 6
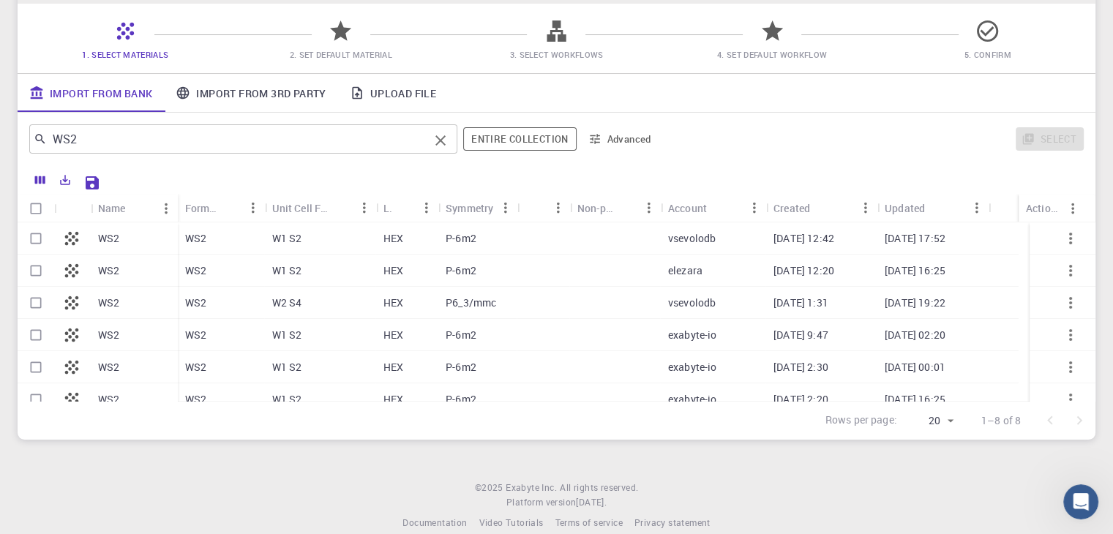
scroll to position [130, 0]
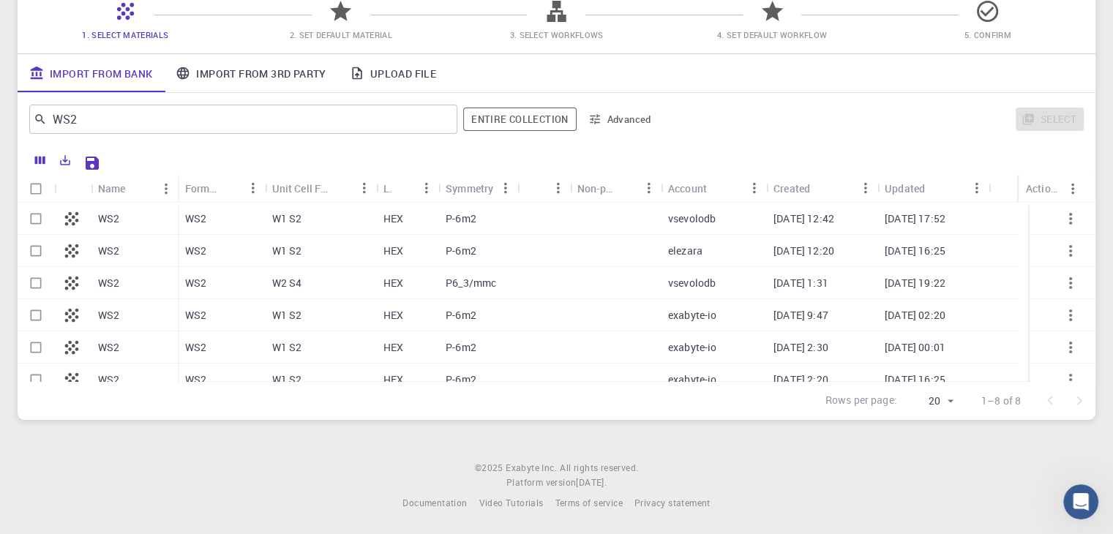
click at [108, 220] on p "WS2" at bounding box center [108, 218] width 21 height 15
checkbox input "true"
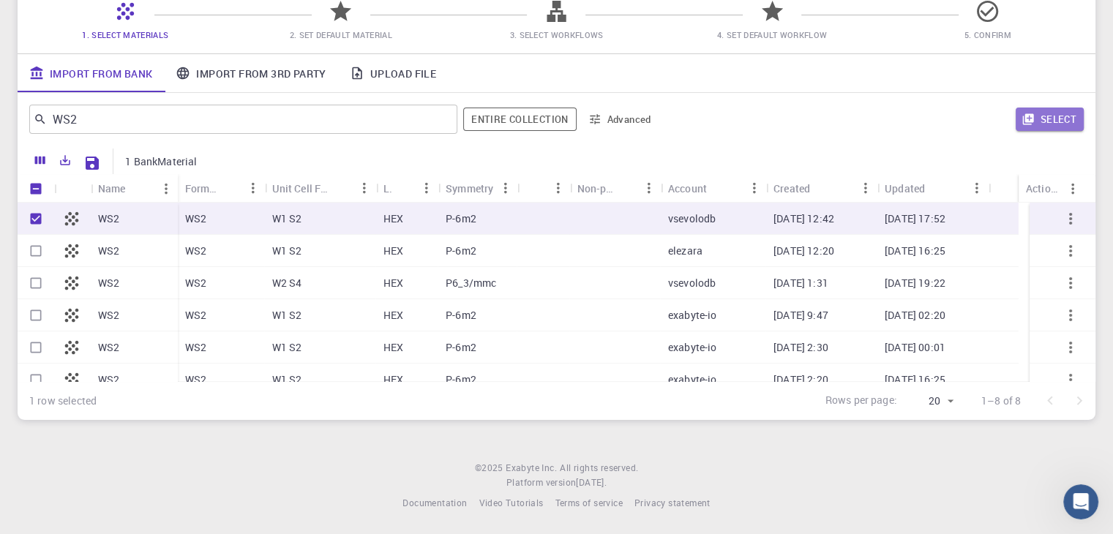
click at [1046, 113] on button "Select" at bounding box center [1050, 119] width 68 height 23
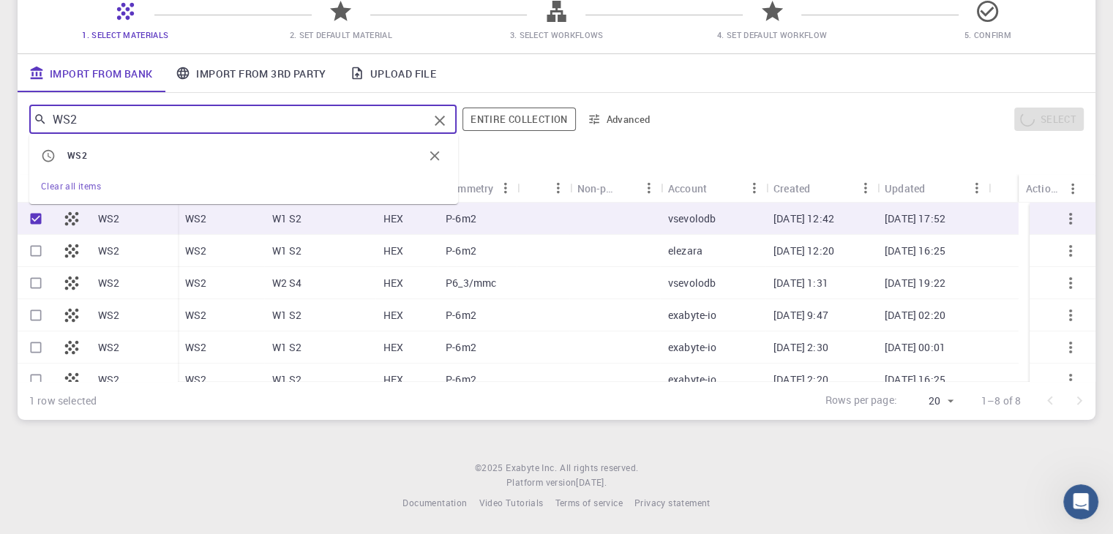
drag, startPoint x: 117, startPoint y: 116, endPoint x: 10, endPoint y: 121, distance: 107.0
click at [10, 121] on div "Initial Account Setup for [PERSON_NAME] Select Materials, Workflows and assign …" at bounding box center [556, 154] width 1113 height 568
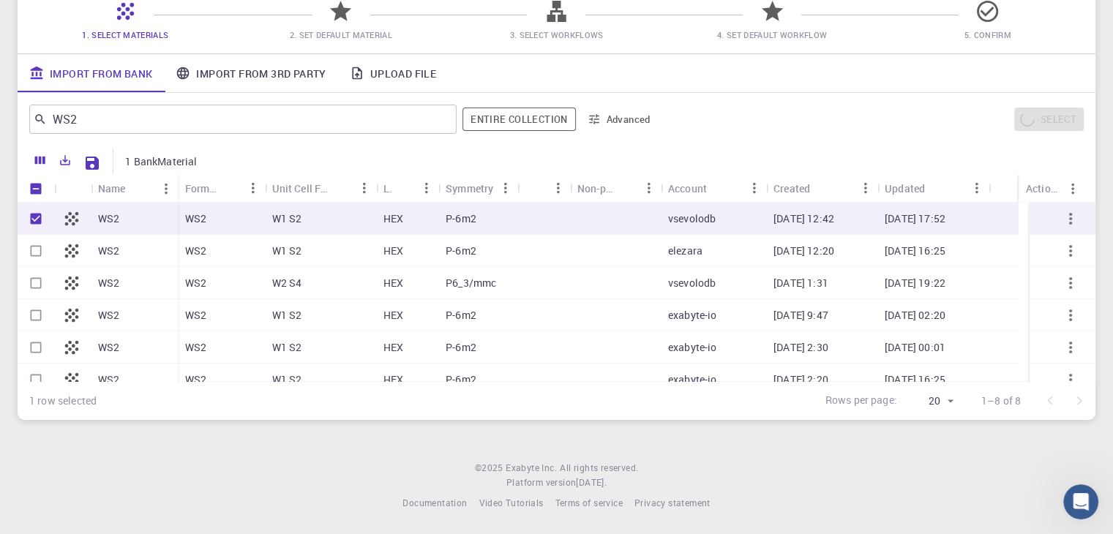
click at [817, 138] on div "WS2 ​ Entire collection Advanced Select" at bounding box center [557, 119] width 1078 height 53
click at [931, 39] on span "5. Confirm" at bounding box center [987, 34] width 204 height 15
click at [804, 463] on footer "© 2025 Exabyte Inc. All rights reserved. Platform version [DATE] . Documentatio…" at bounding box center [556, 486] width 1113 height 50
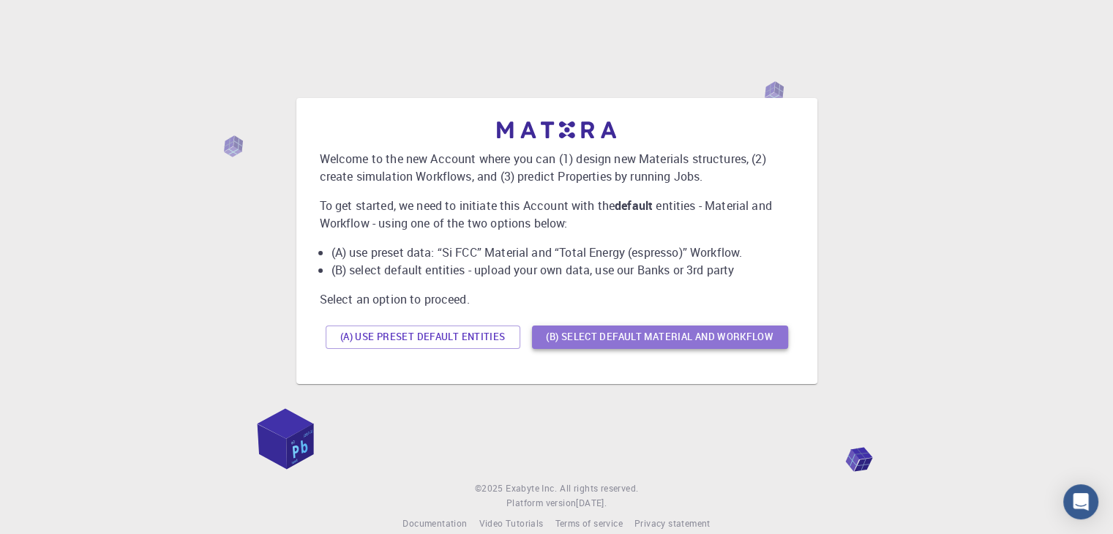
click at [634, 337] on button "(B) Select default material and workflow" at bounding box center [660, 337] width 256 height 23
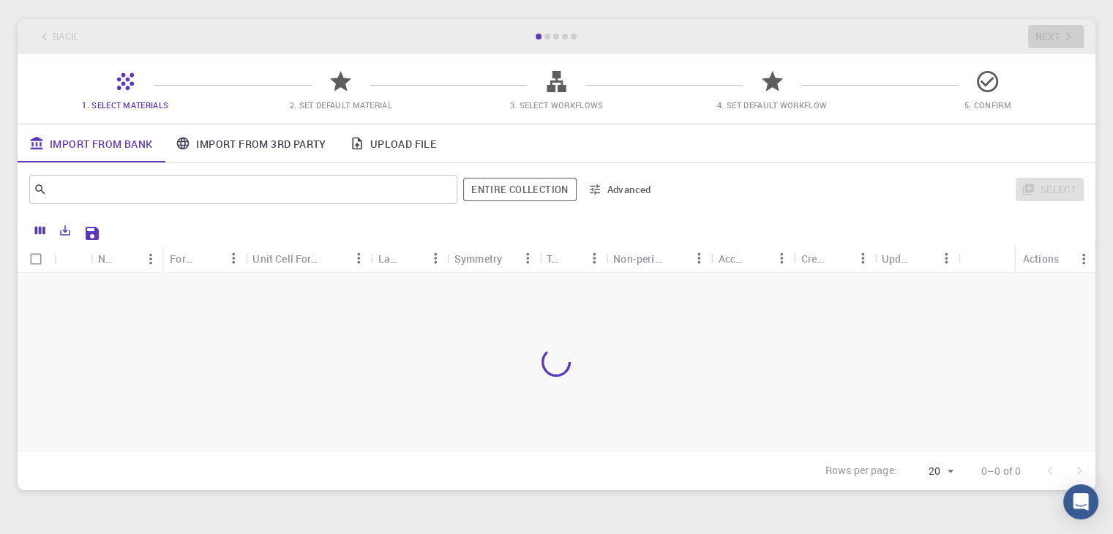
scroll to position [130, 0]
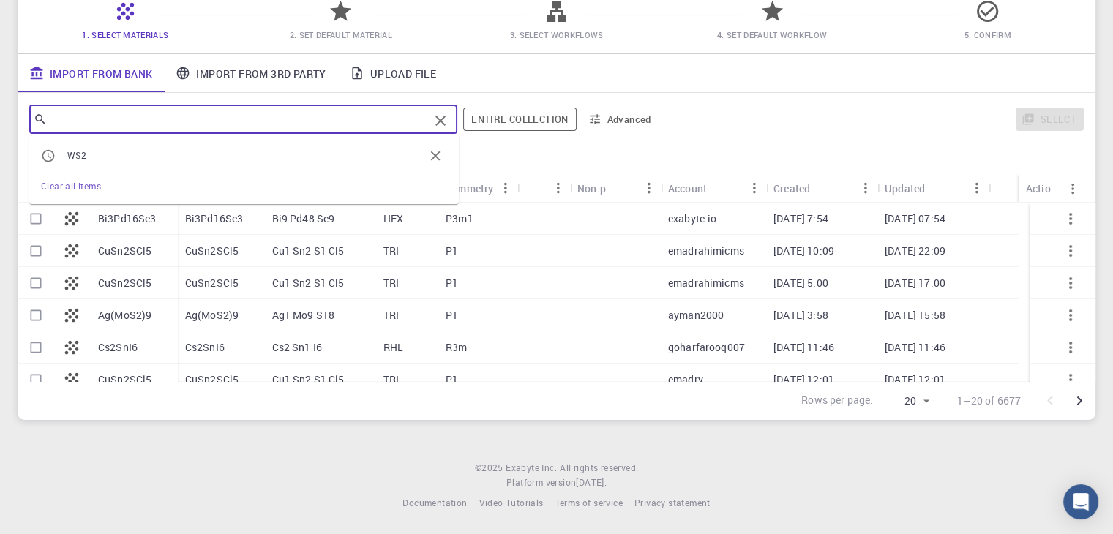
click at [195, 114] on input "text" at bounding box center [238, 119] width 382 height 20
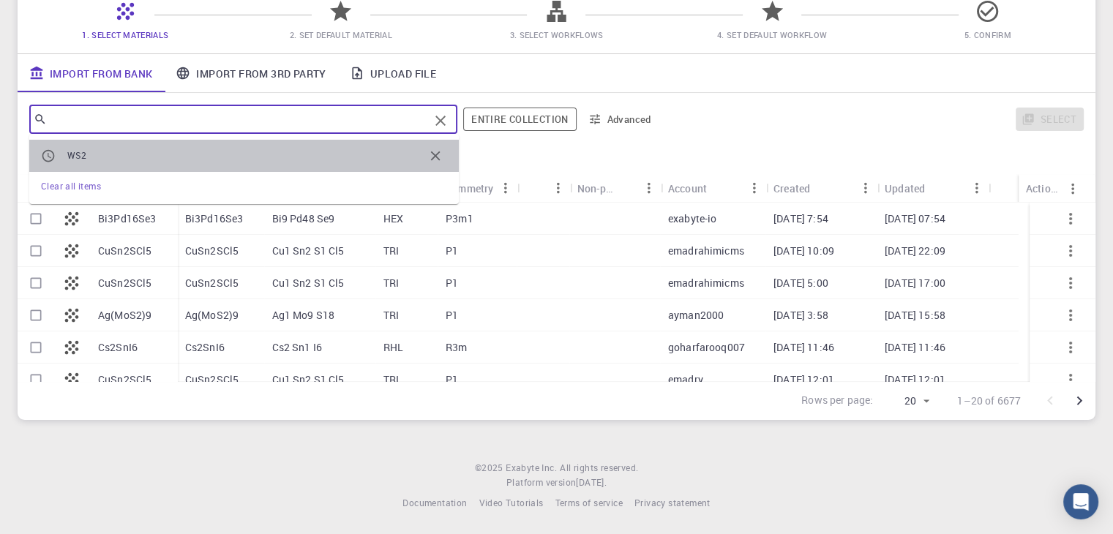
click at [169, 159] on span "WS2" at bounding box center [245, 156] width 356 height 15
type input "WS2"
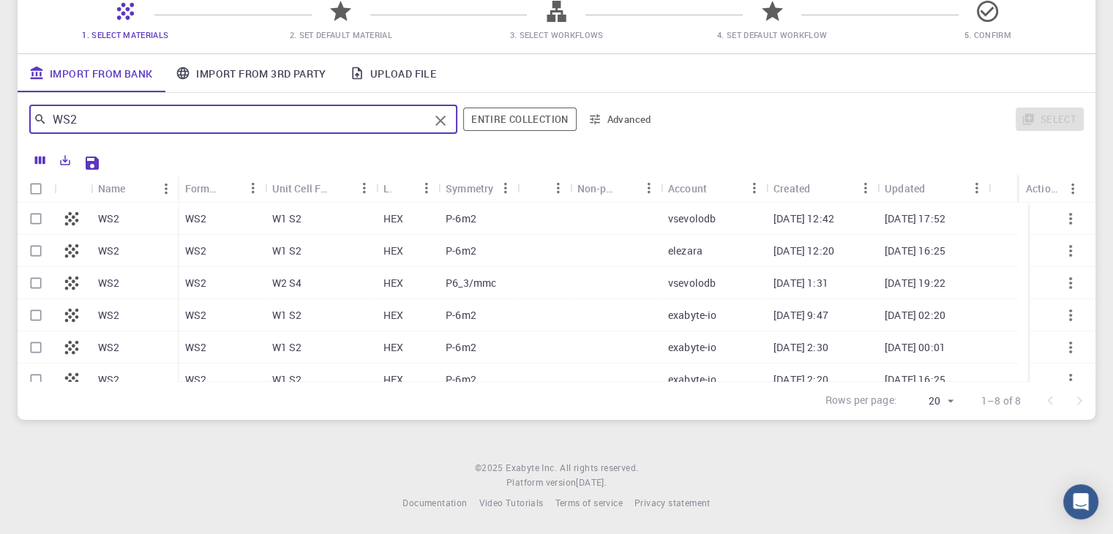
click at [32, 220] on input "Select row" at bounding box center [36, 219] width 28 height 28
checkbox input "true"
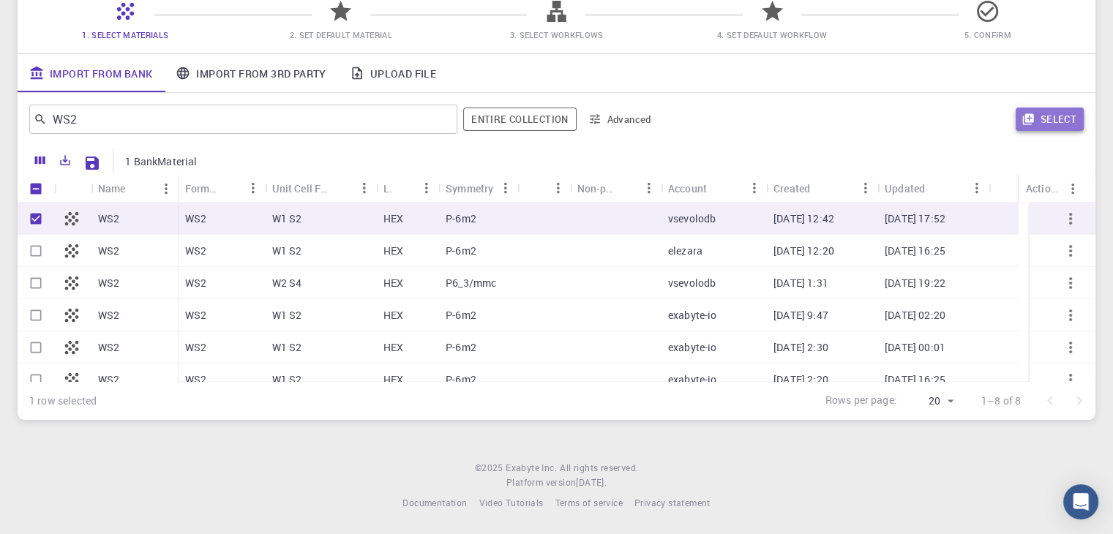
click at [1030, 119] on icon "button" at bounding box center [1028, 119] width 13 height 13
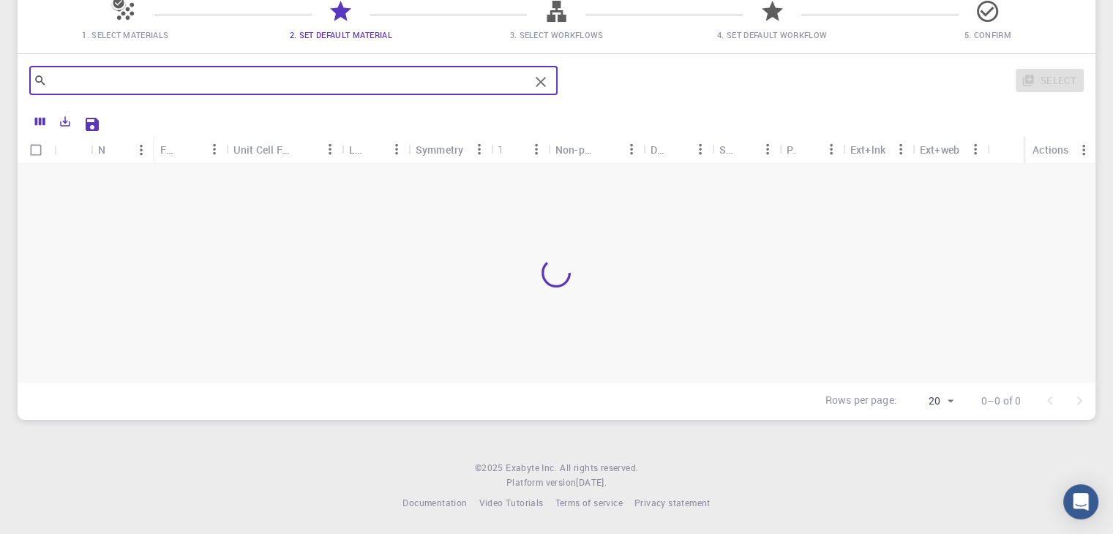
click at [94, 81] on input "text" at bounding box center [288, 80] width 482 height 20
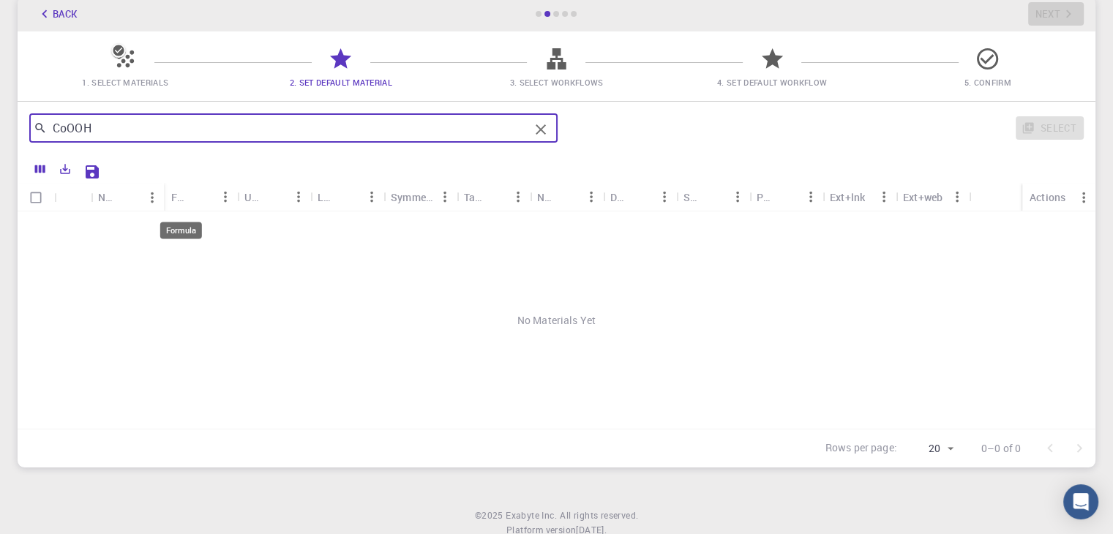
scroll to position [57, 0]
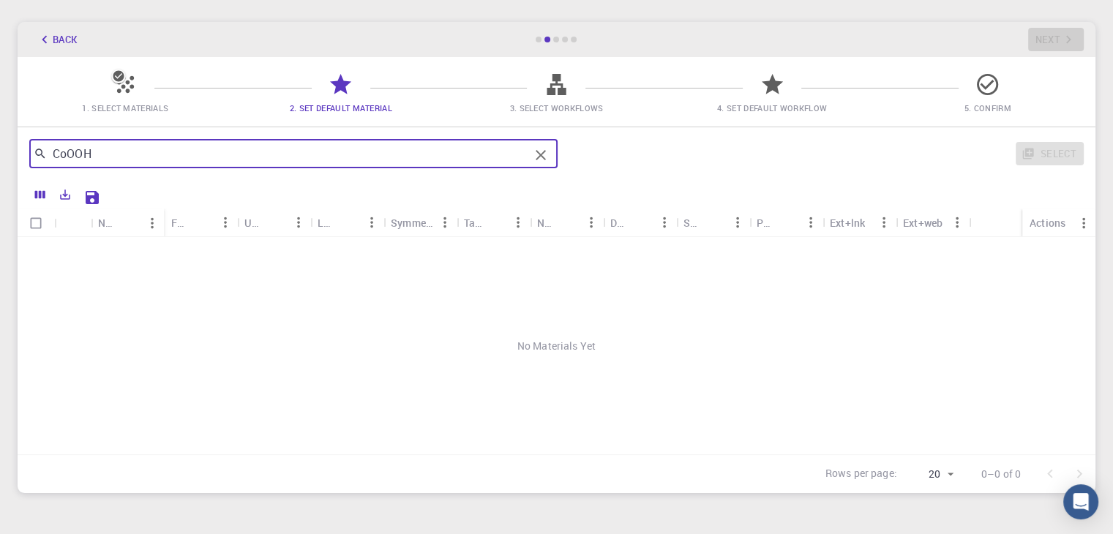
type input "CoOOH"
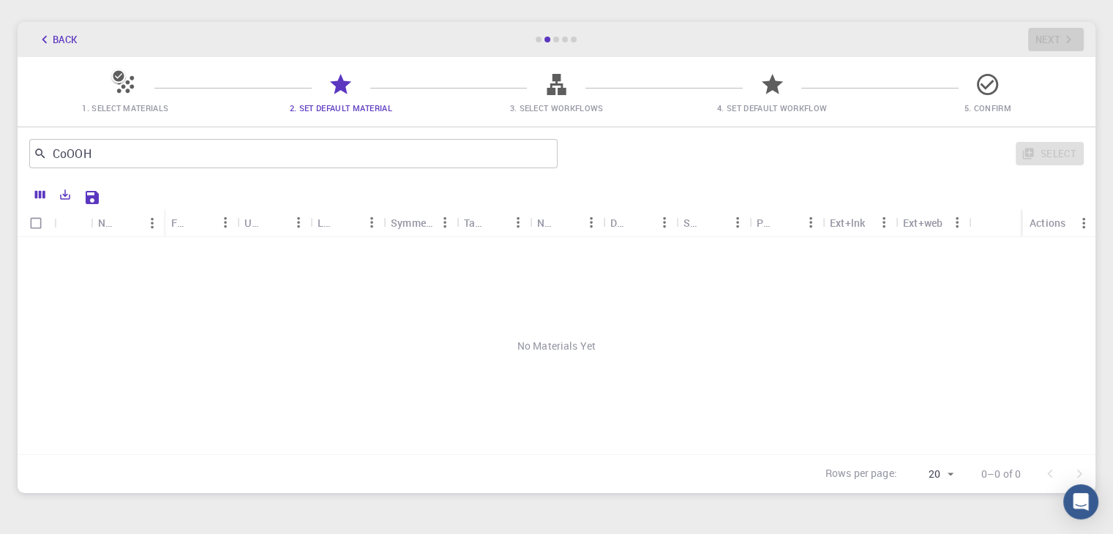
click at [121, 89] on icon at bounding box center [126, 85] width 26 height 26
click at [550, 84] on icon at bounding box center [556, 84] width 19 height 21
click at [240, 152] on input "CoOOH" at bounding box center [288, 153] width 482 height 20
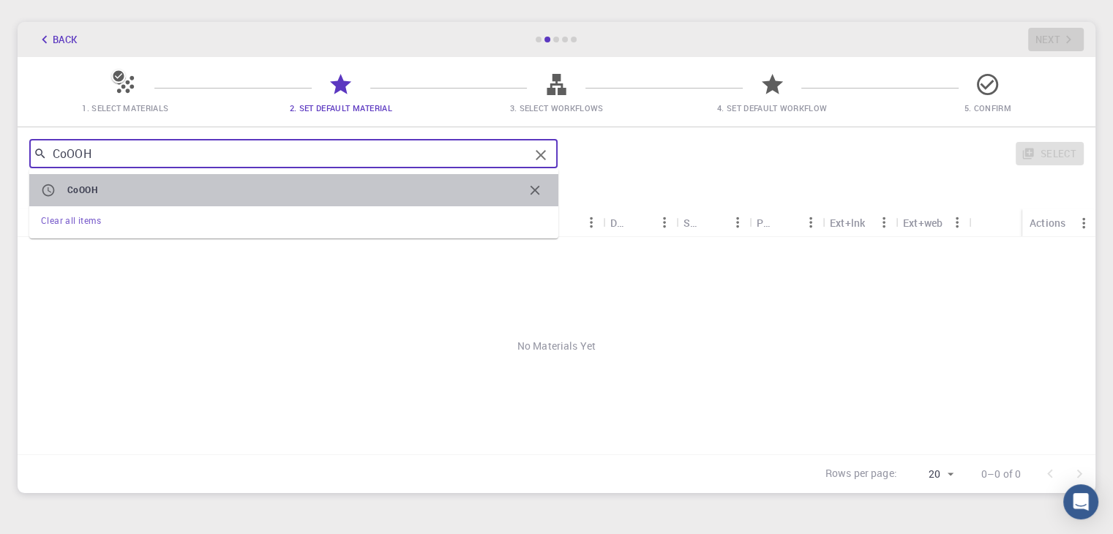
click at [150, 190] on span "CoOOH" at bounding box center [295, 190] width 456 height 15
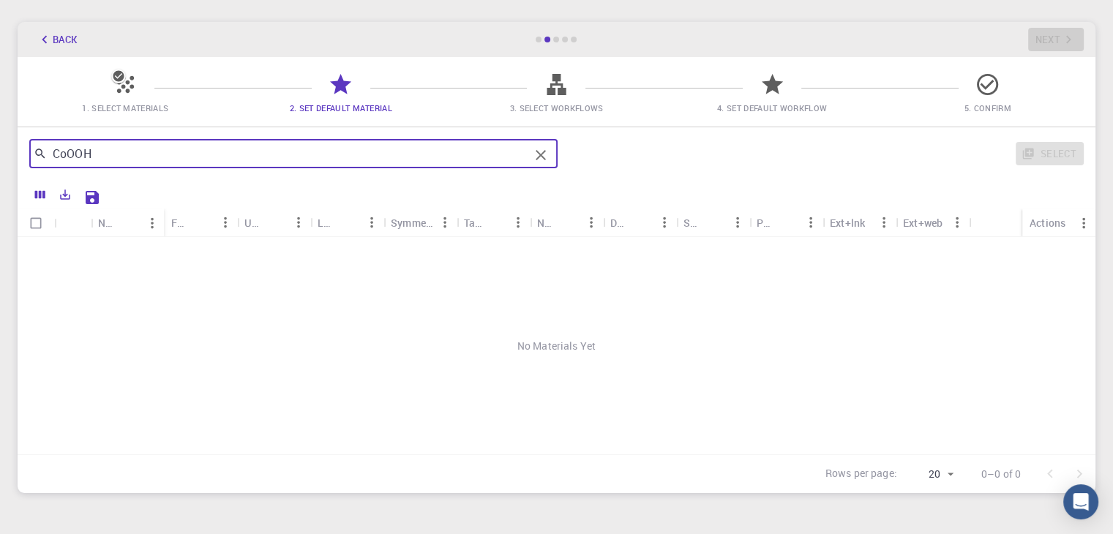
click at [248, 149] on input "CoOOH" at bounding box center [288, 153] width 482 height 20
click at [83, 221] on span "Clear all items" at bounding box center [71, 220] width 60 height 12
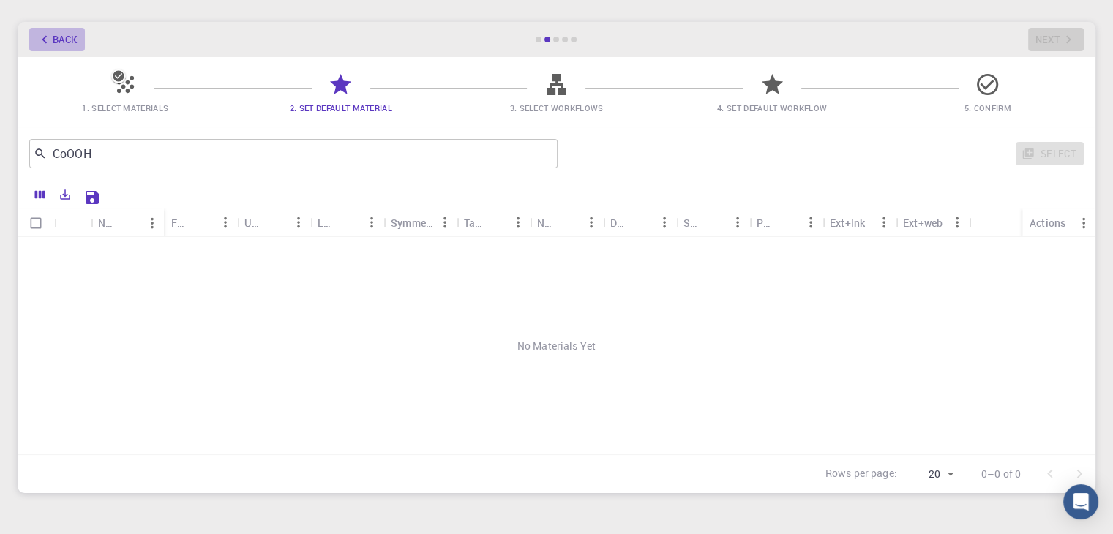
click at [62, 42] on button "Back" at bounding box center [57, 39] width 56 height 23
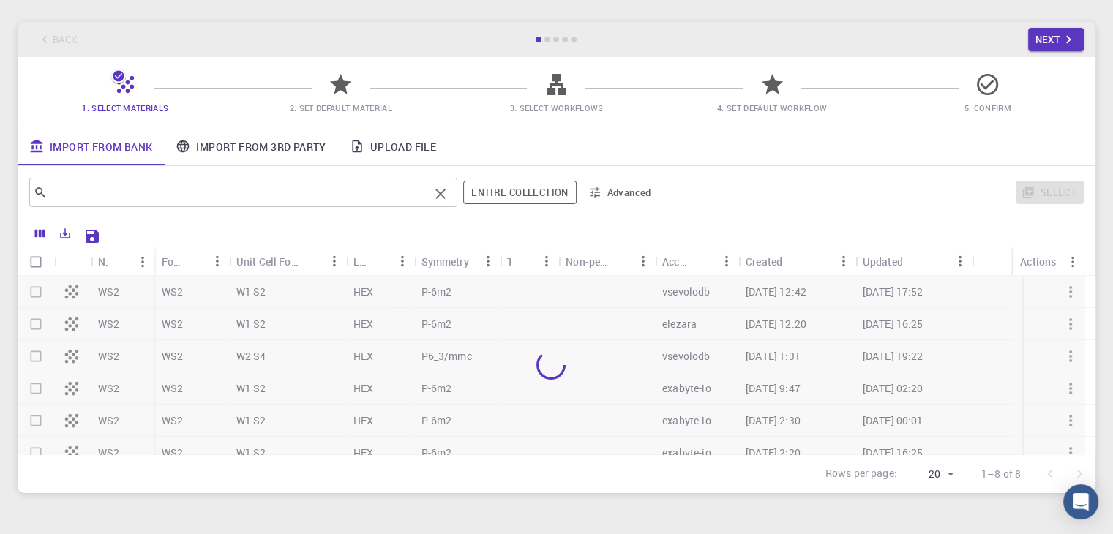
click at [157, 195] on input "text" at bounding box center [238, 192] width 382 height 20
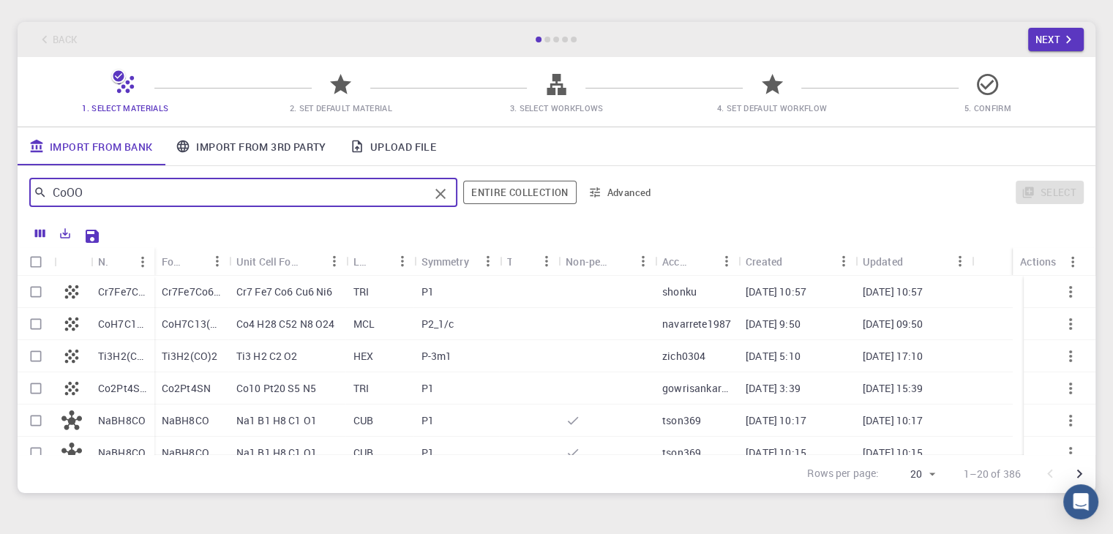
type input "CoOOh"
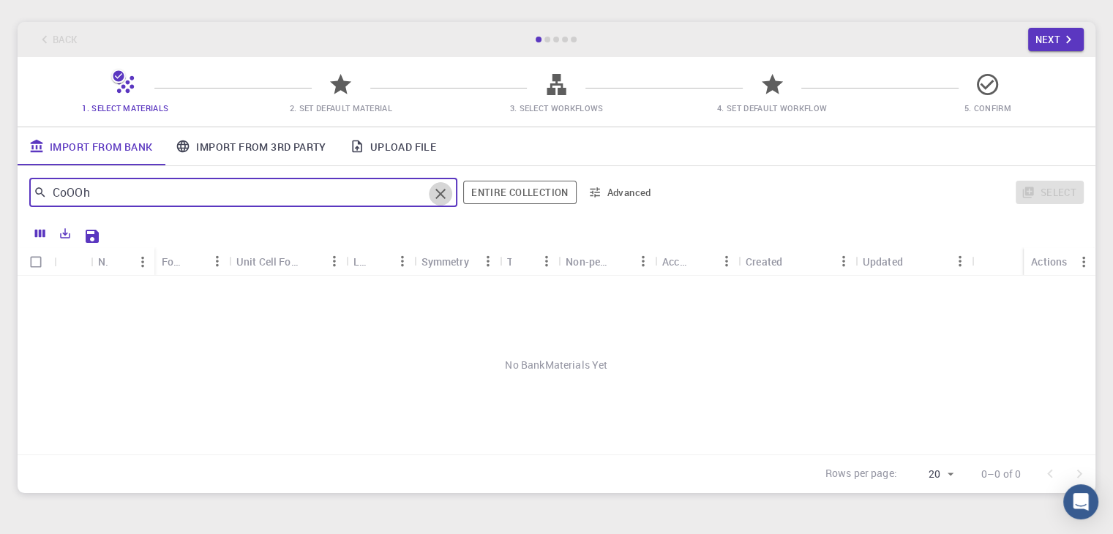
click at [445, 194] on icon "Clear" at bounding box center [441, 194] width 18 height 18
click at [226, 229] on span "WS2" at bounding box center [245, 229] width 356 height 15
type input "WS2"
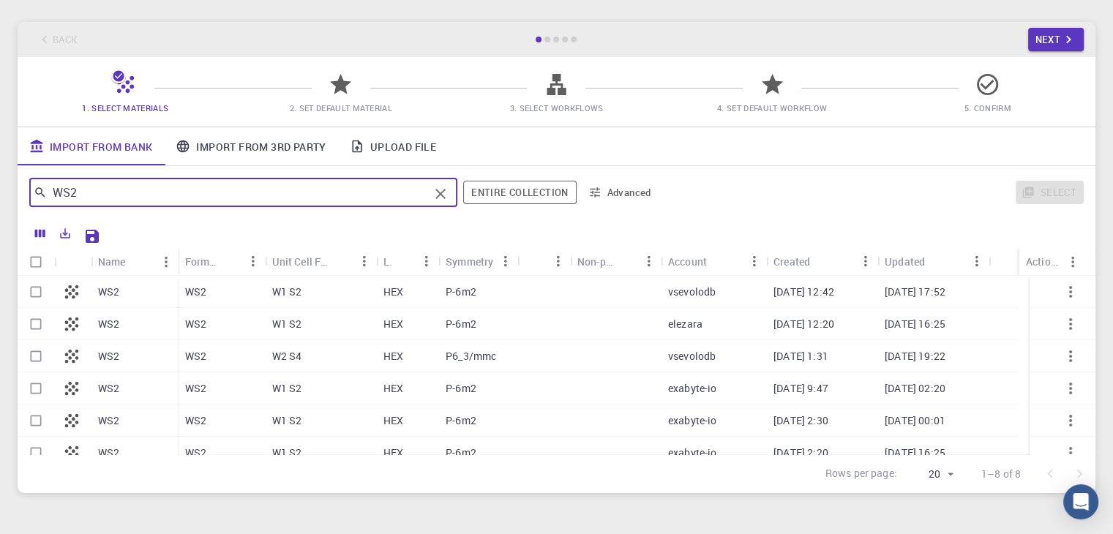
click at [37, 291] on input "Select row" at bounding box center [36, 292] width 28 height 28
checkbox input "true"
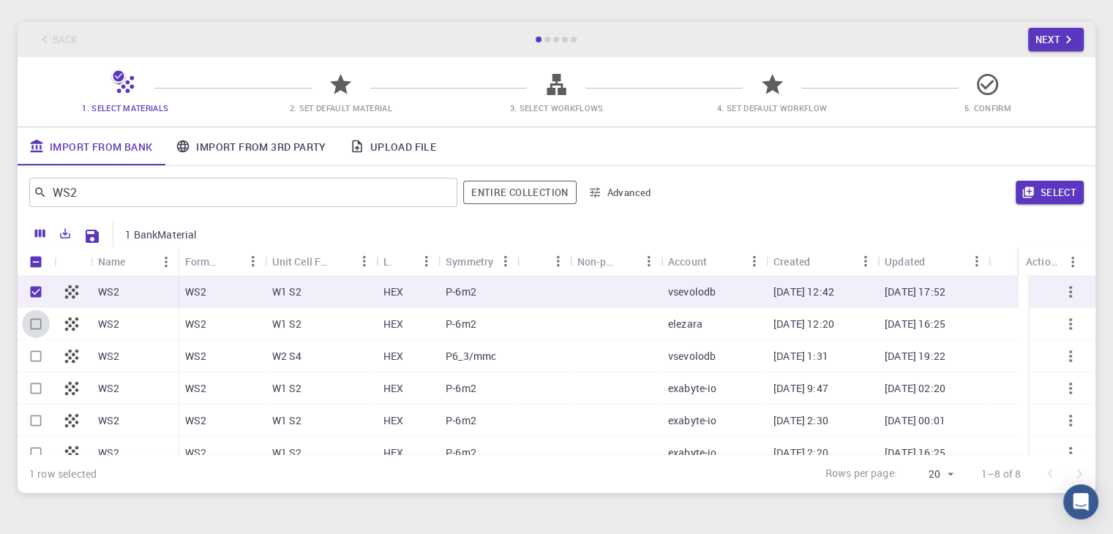
click at [35, 321] on input "Select row" at bounding box center [36, 324] width 28 height 28
checkbox input "true"
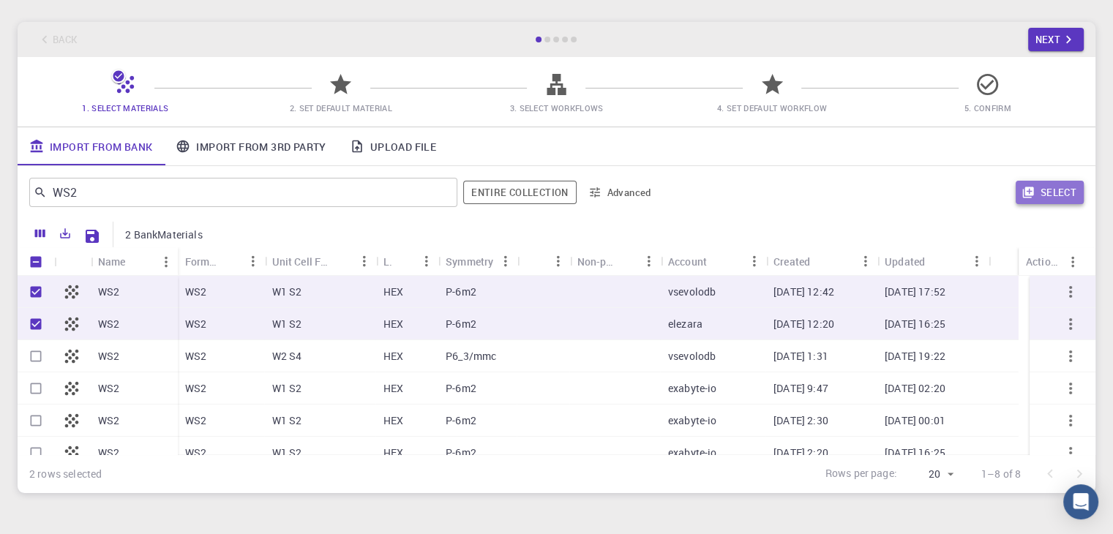
click at [1024, 189] on icon "button" at bounding box center [1028, 192] width 13 height 13
